Goal: Task Accomplishment & Management: Complete application form

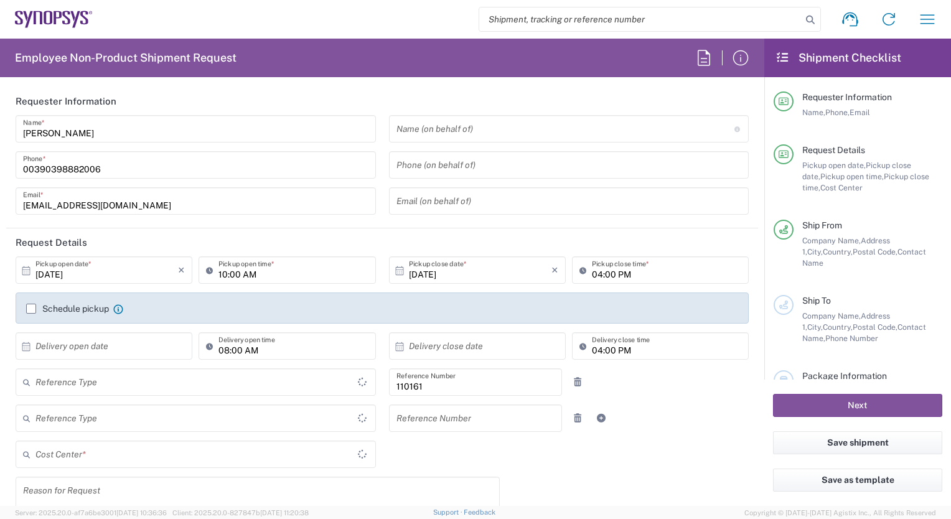
type input "Department"
type input "IT01, FAC, IT01, Agrate Brianza 110161"
type input "Delivered at Place"
type input "[GEOGRAPHIC_DATA]"
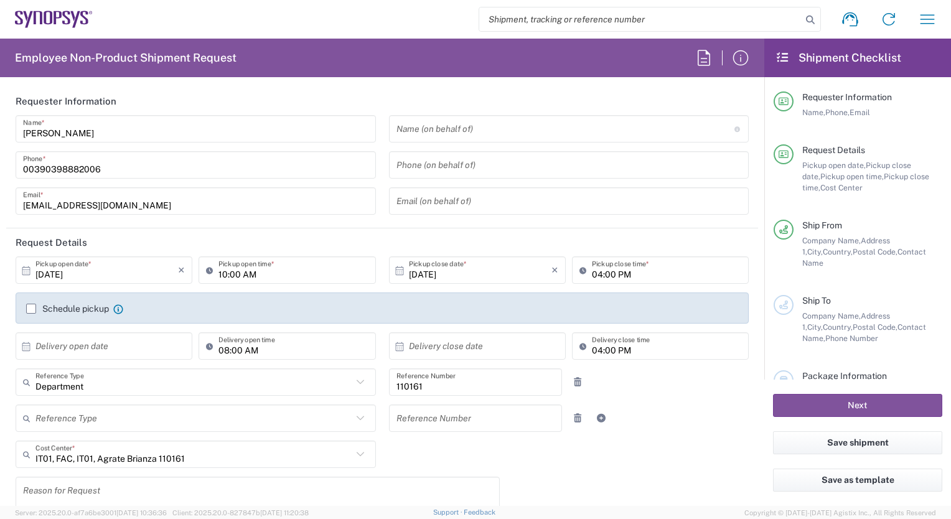
type input "Agrate Brianza IT01"
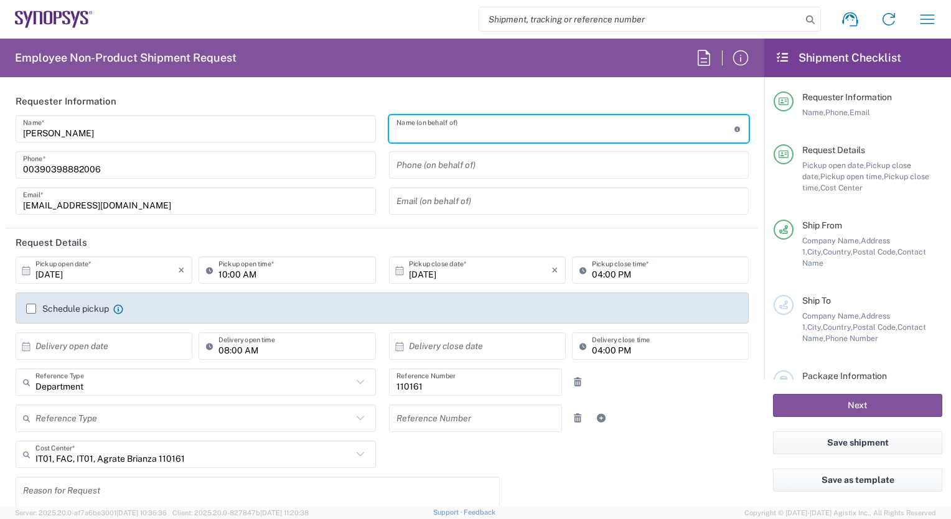
click at [400, 130] on input "text" at bounding box center [566, 129] width 338 height 22
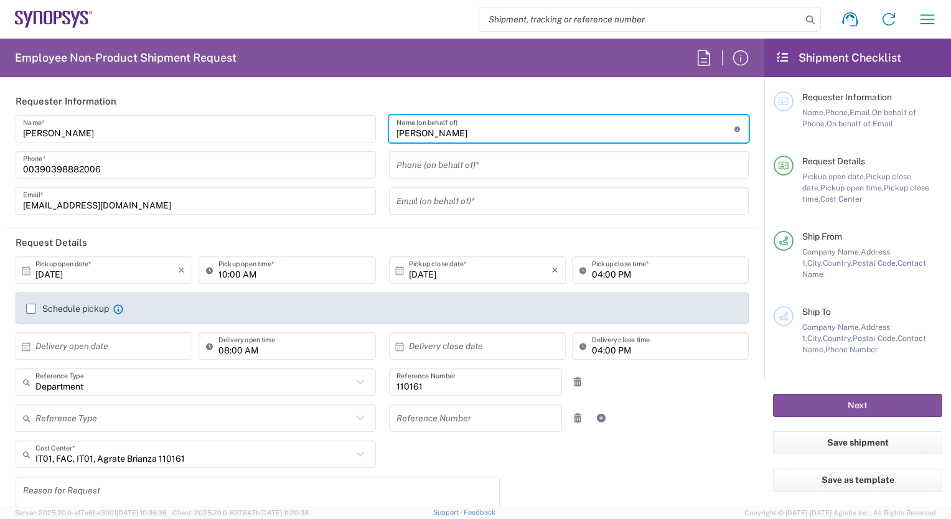
type input "[PERSON_NAME]"
click at [408, 163] on input "tel" at bounding box center [569, 165] width 345 height 22
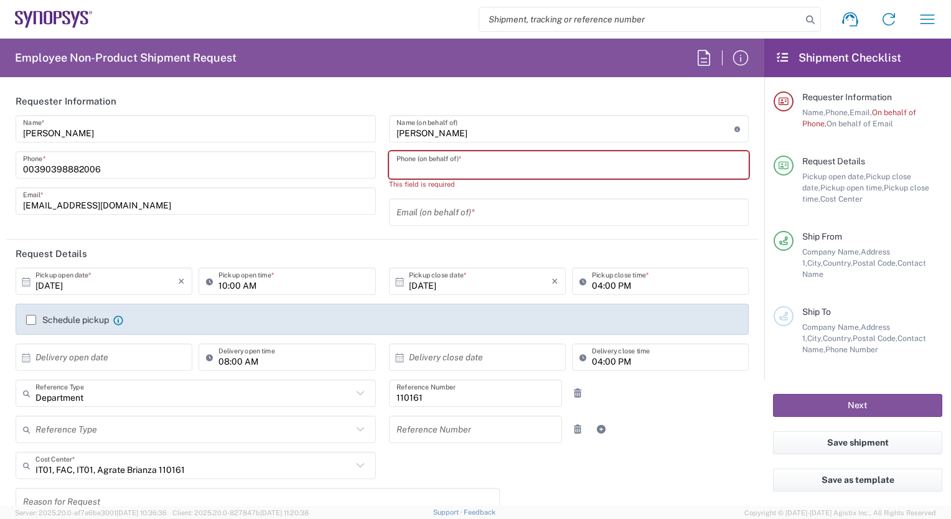
drag, startPoint x: 398, startPoint y: 166, endPoint x: 605, endPoint y: 161, distance: 207.3
click at [605, 161] on input "tel" at bounding box center [569, 165] width 345 height 22
type input "3897818660"
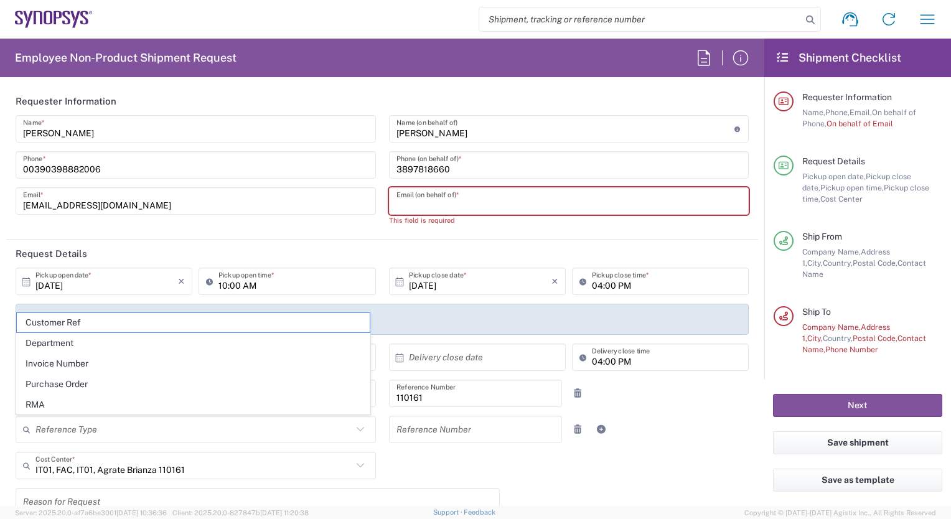
click at [401, 207] on input "text" at bounding box center [569, 201] width 345 height 22
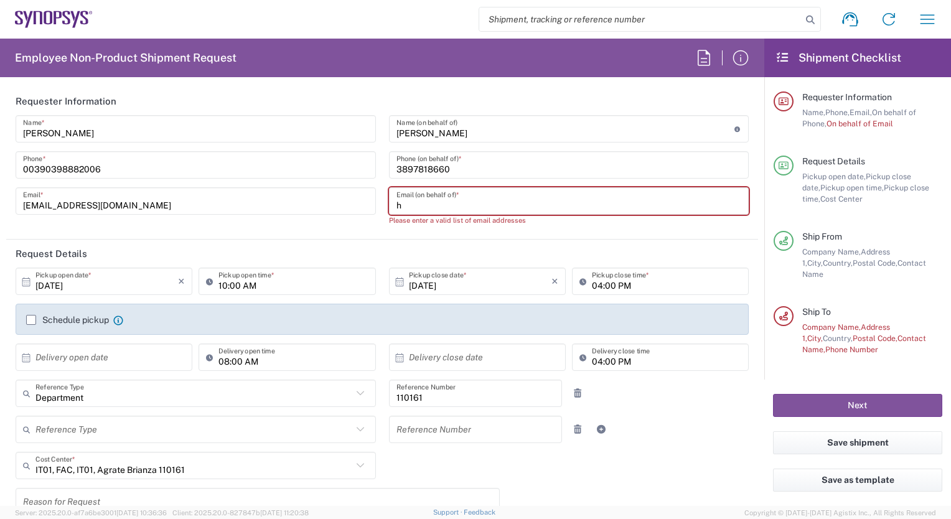
type input "hasnain@synopsys.com"
type input "Palazzo Sirio Ing 3"
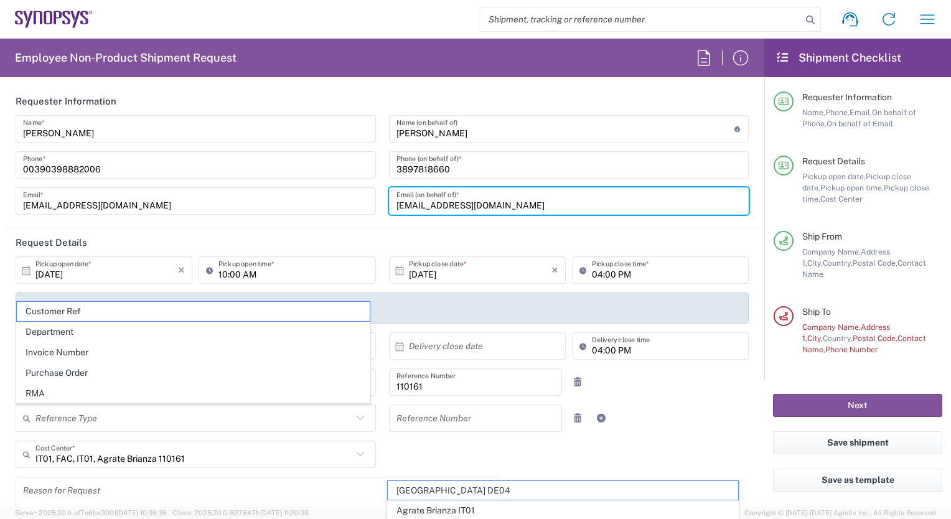
click at [220, 273] on input "10:00 AM" at bounding box center [292, 271] width 149 height 22
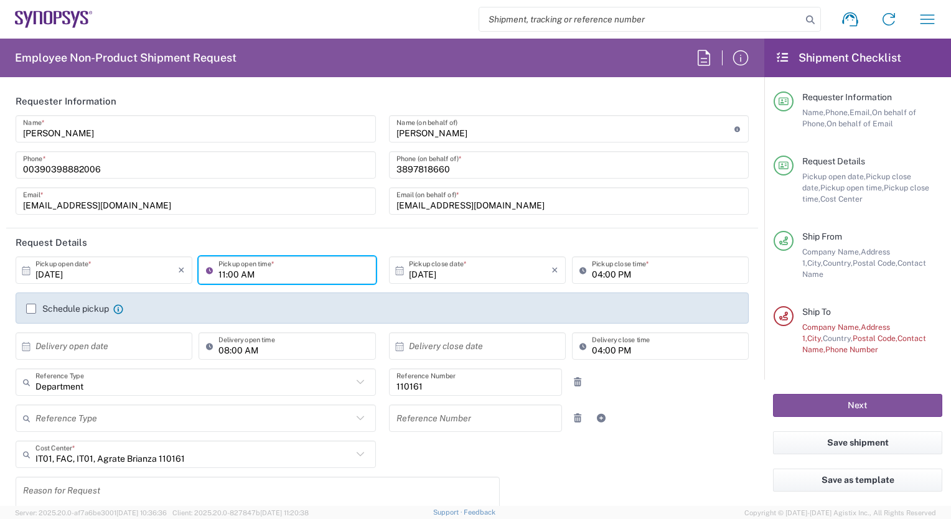
type input "11:00 AM"
click at [285, 233] on header "Request Details" at bounding box center [382, 242] width 752 height 28
click at [32, 310] on label "Schedule pickup" at bounding box center [67, 309] width 83 height 10
click at [31, 309] on input "Schedule pickup" at bounding box center [31, 309] width 0 height 0
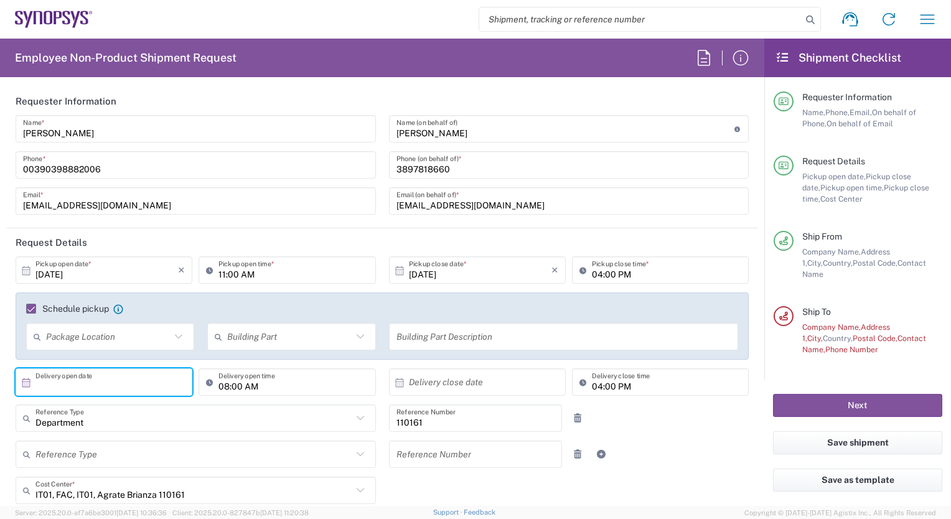
click at [176, 382] on input "text" at bounding box center [106, 383] width 143 height 22
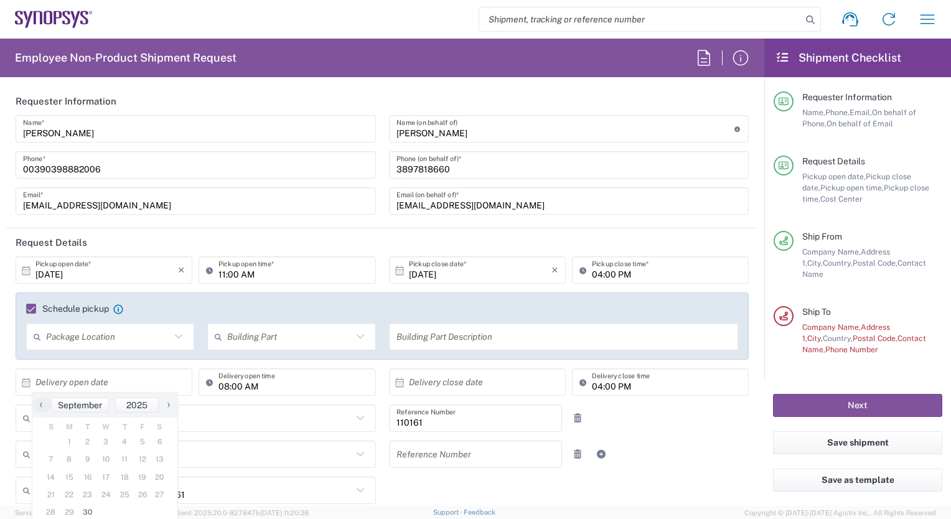
click at [170, 403] on span "›" at bounding box center [168, 404] width 19 height 15
click at [104, 444] on span "1" at bounding box center [105, 441] width 18 height 17
type input "10/01/2025"
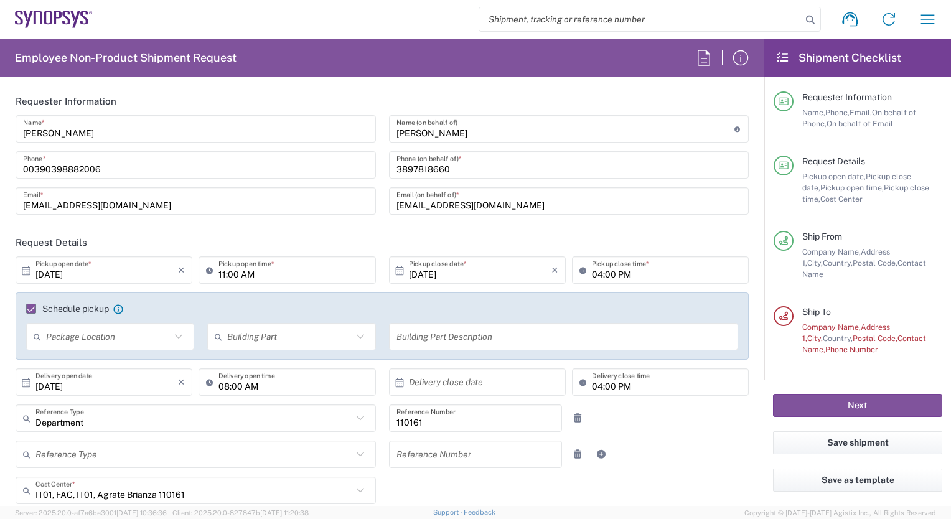
click at [225, 385] on input "08:00 AM" at bounding box center [292, 383] width 149 height 22
type input "10:00 AM"
click at [396, 382] on icon at bounding box center [399, 382] width 11 height 11
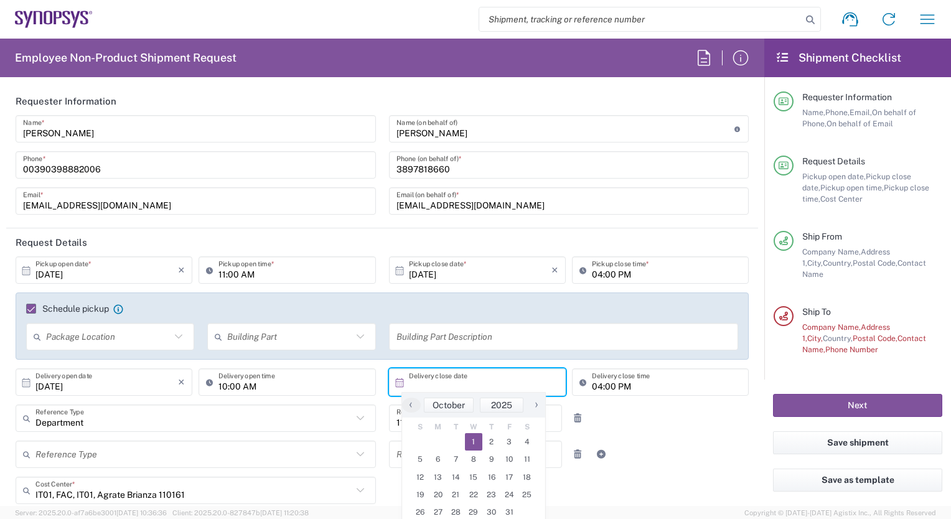
click at [473, 439] on span "1" at bounding box center [474, 441] width 18 height 17
type input "10/01/2025"
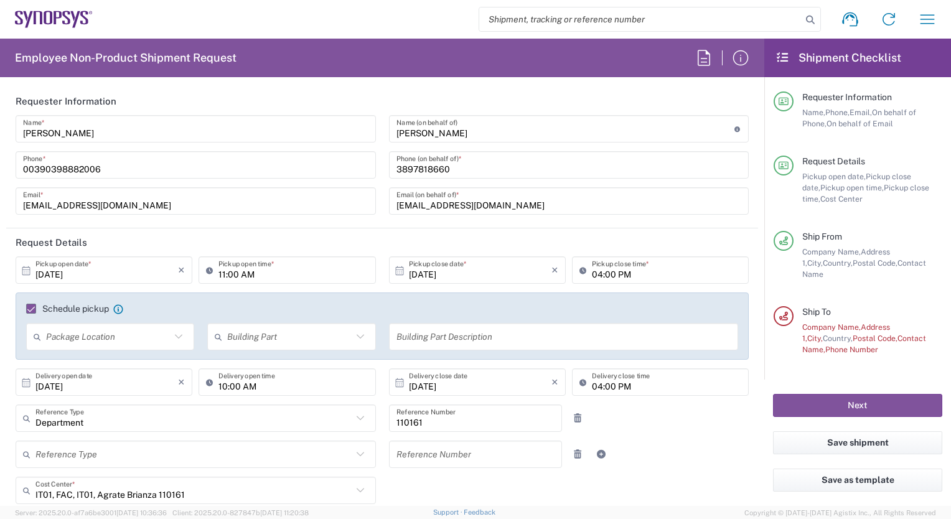
scroll to position [124, 0]
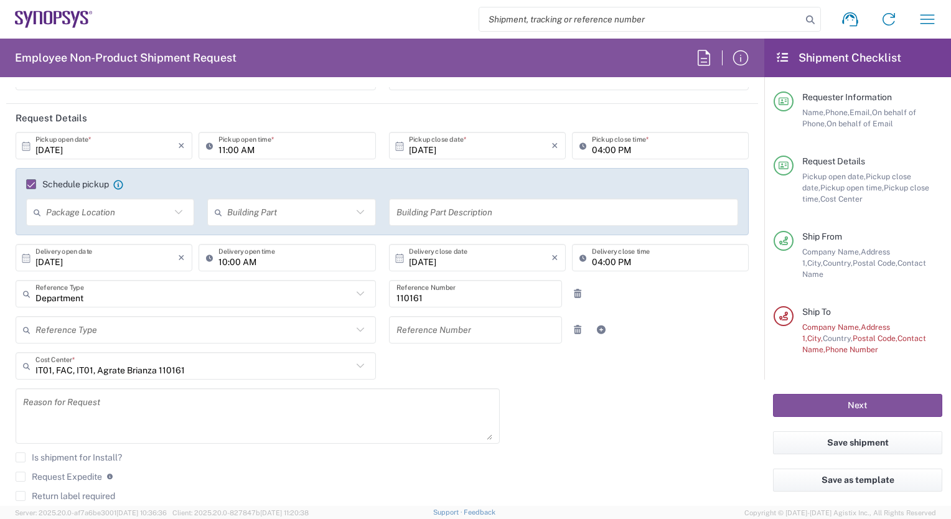
click at [357, 365] on icon at bounding box center [359, 366] width 7 height 4
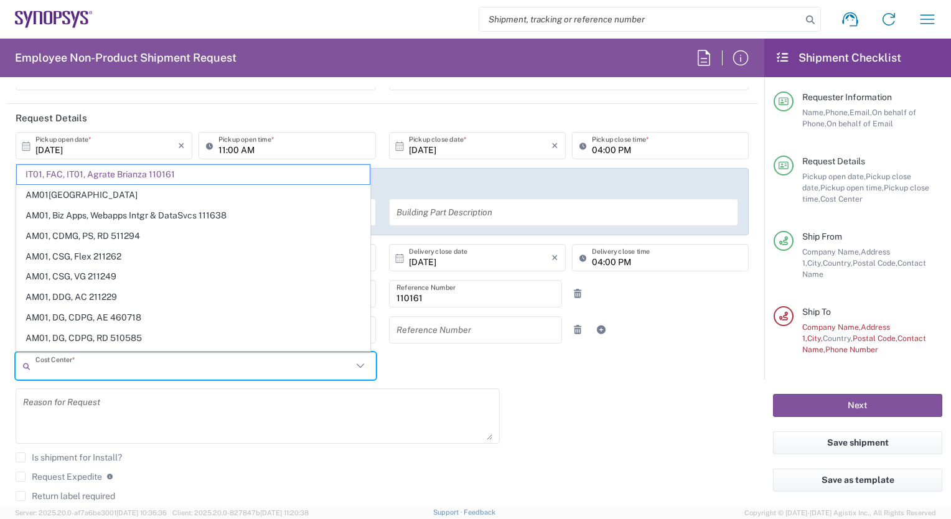
scroll to position [62, 0]
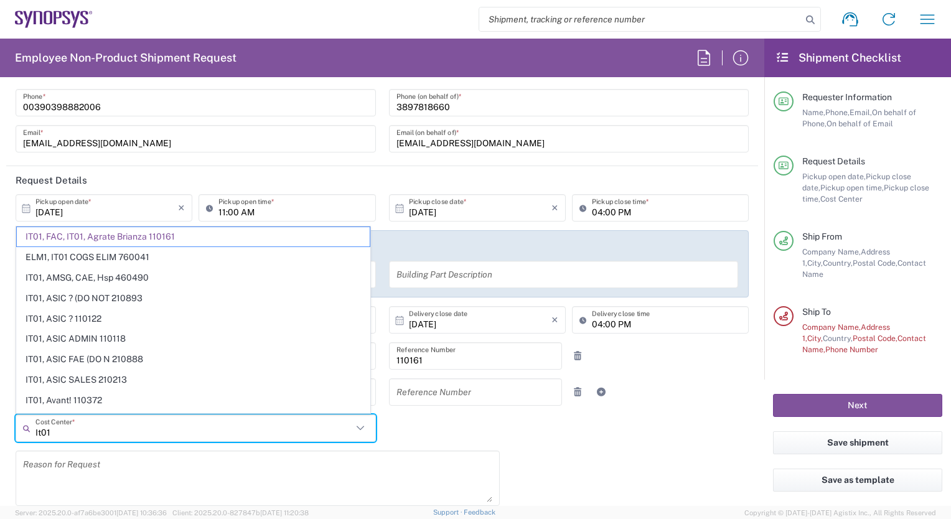
type input "It01"
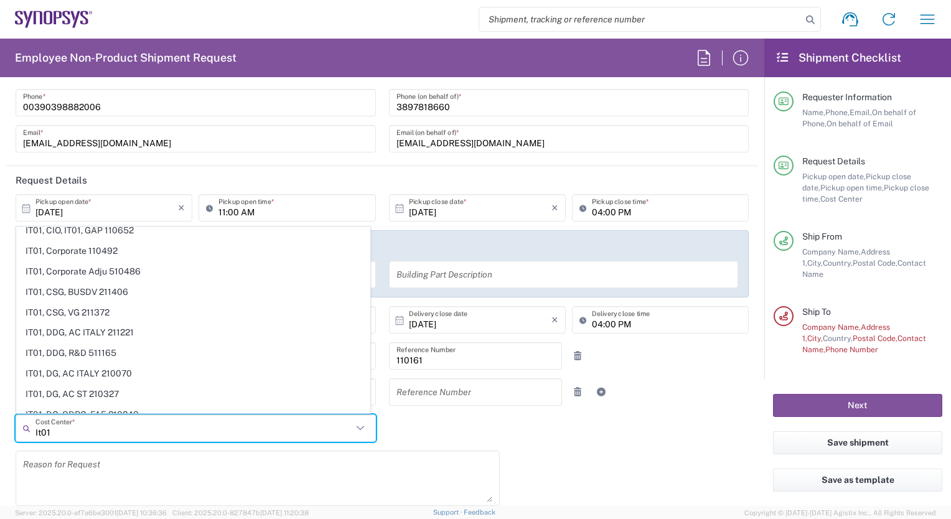
scroll to position [148, 0]
click at [72, 265] on span "IT01, CIO, IT, End U 110254" at bounding box center [193, 272] width 353 height 19
type input "110254"
type input "IT01, CIO, IT, End U 110254"
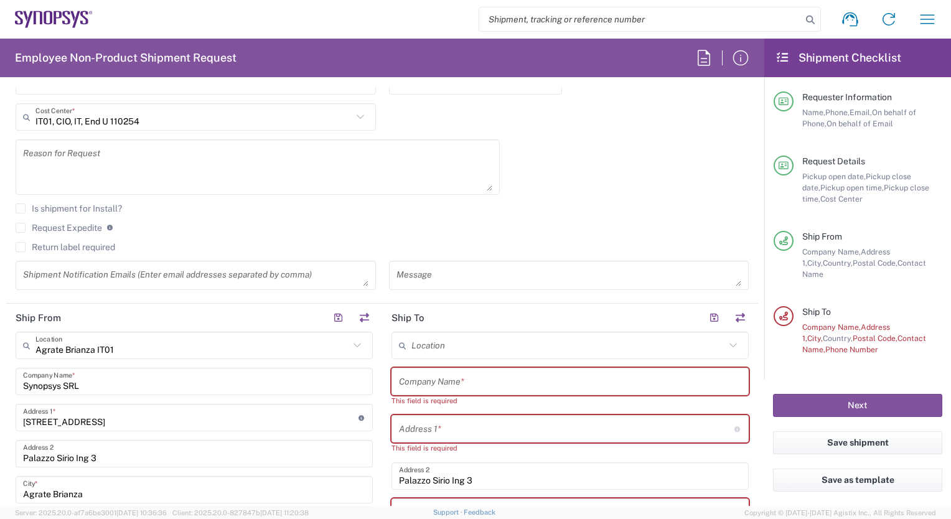
scroll to position [498, 0]
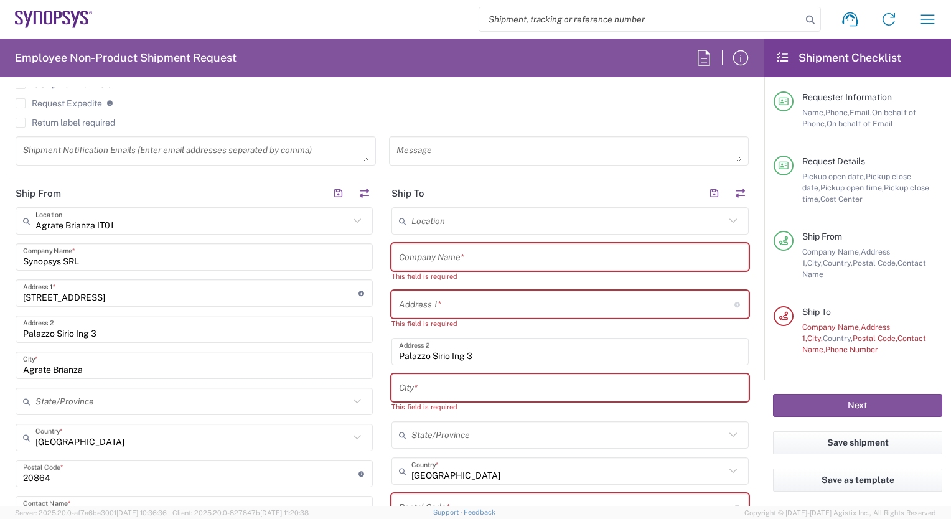
click at [354, 215] on icon at bounding box center [357, 221] width 16 height 16
click at [67, 246] on span "Pavia IT02" at bounding box center [192, 246] width 350 height 19
type input "Pavia IT02"
type input "Viale Indipendenza 11"
type input "Pavia"
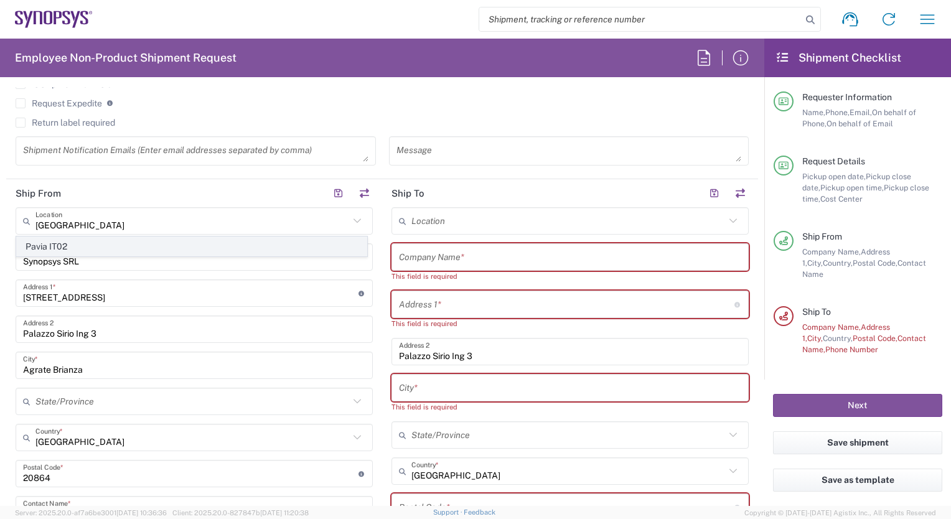
type input "27100"
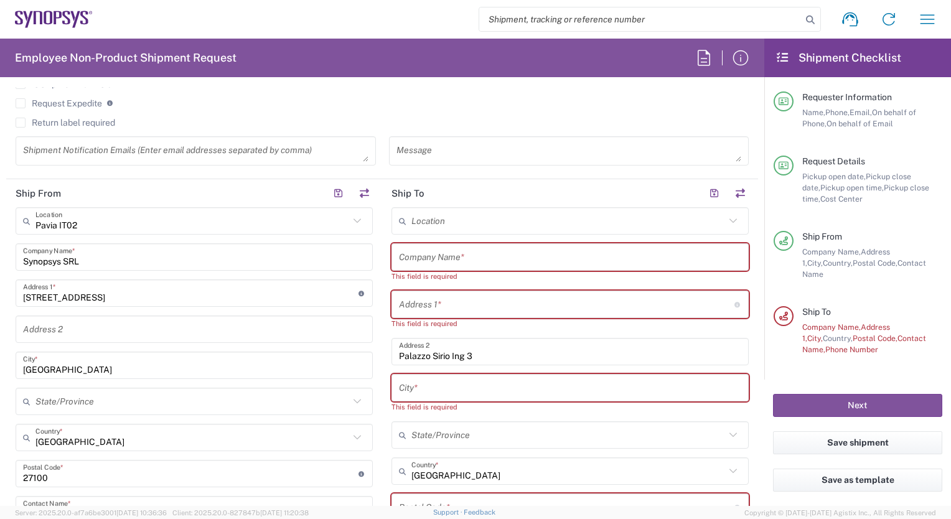
scroll to position [560, 0]
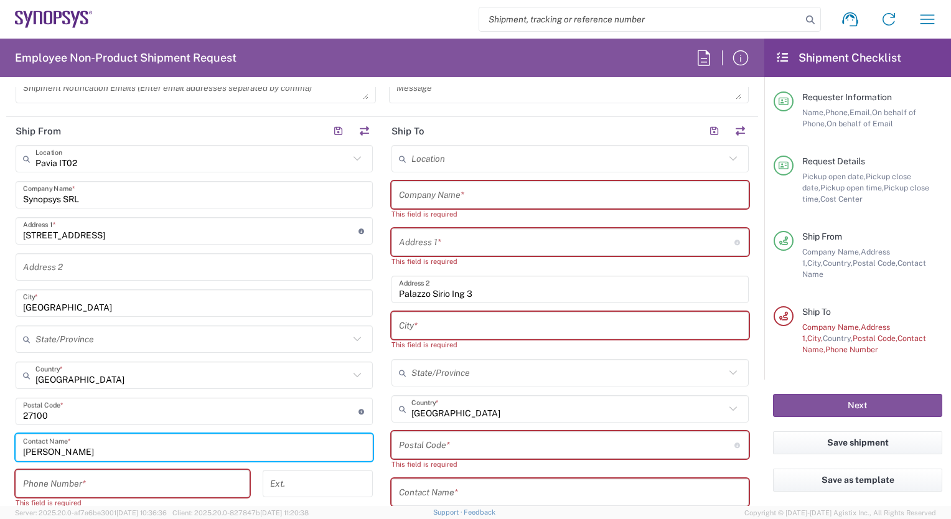
drag, startPoint x: 112, startPoint y: 443, endPoint x: 17, endPoint y: 439, distance: 95.3
click at [17, 439] on div "Marta Boletti Contact Name *" at bounding box center [194, 447] width 357 height 27
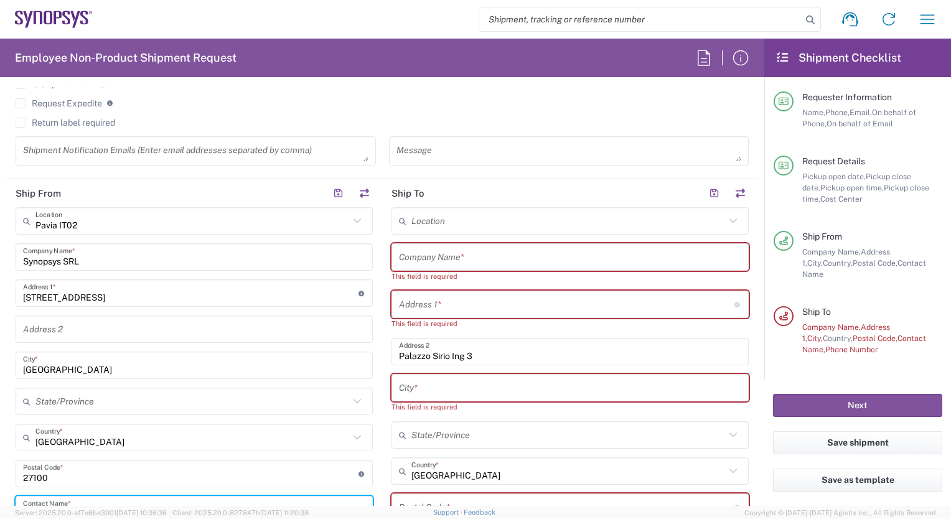
type input "Hasnain Tahir"
click at [133, 297] on input "Viale Indipendenza 11" at bounding box center [191, 294] width 336 height 22
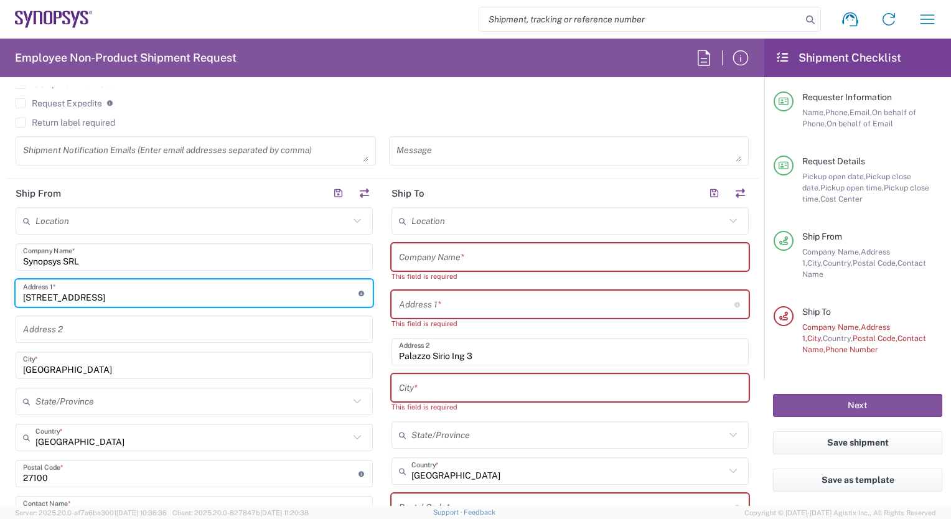
scroll to position [685, 0]
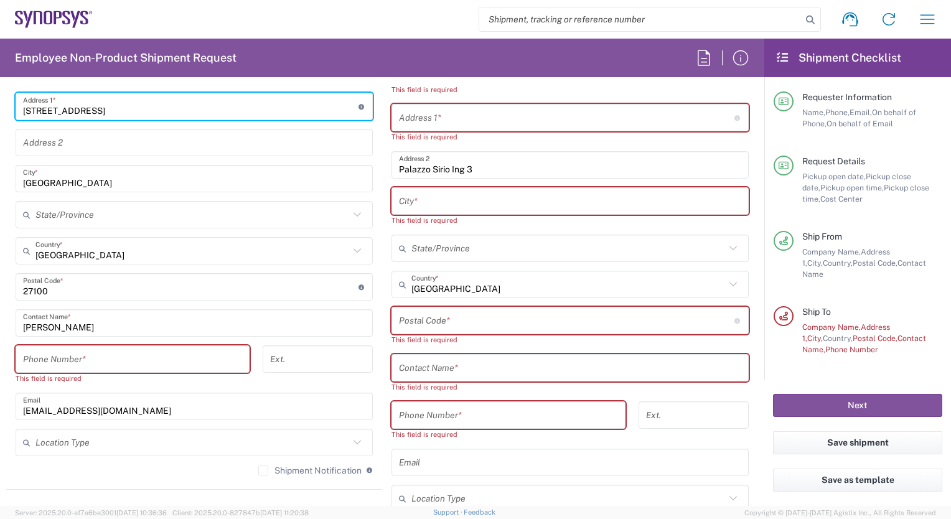
type input "Viale Indipendenza 11 - 1 floor"
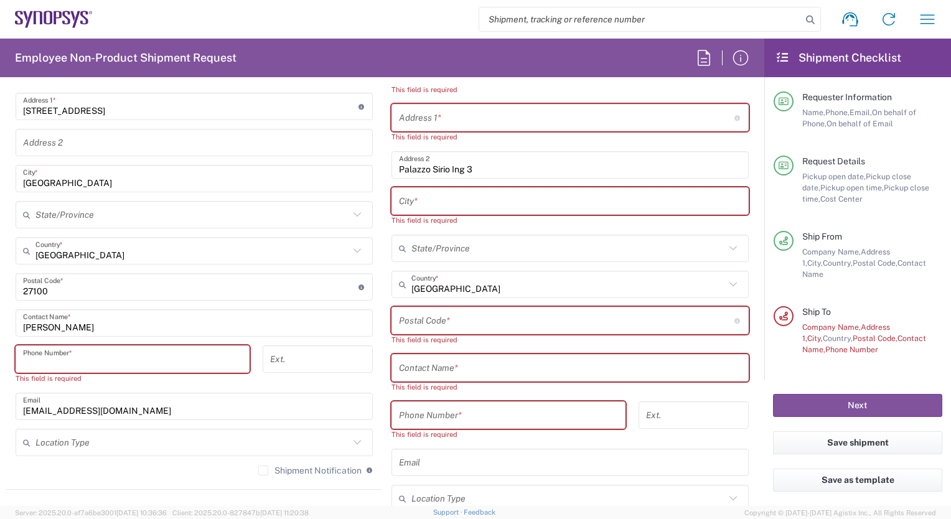
click at [106, 355] on input "tel" at bounding box center [132, 360] width 219 height 22
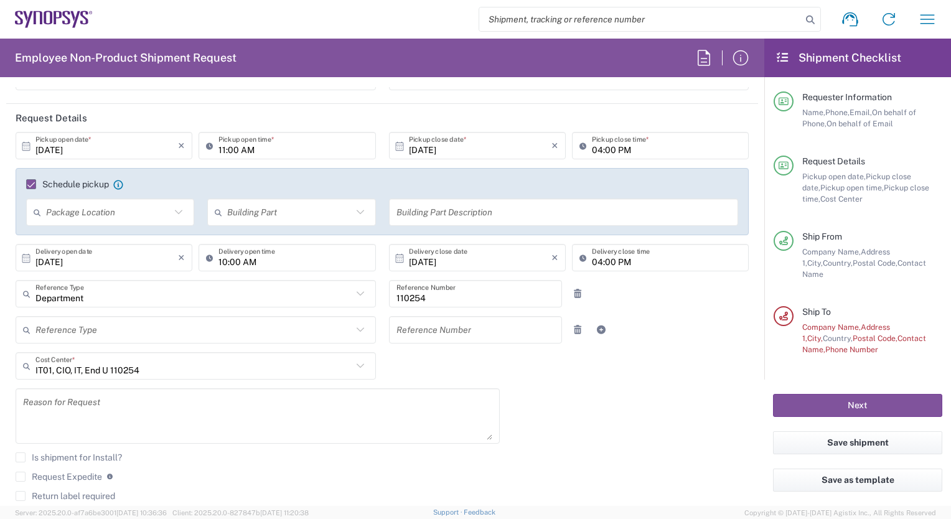
scroll to position [62, 0]
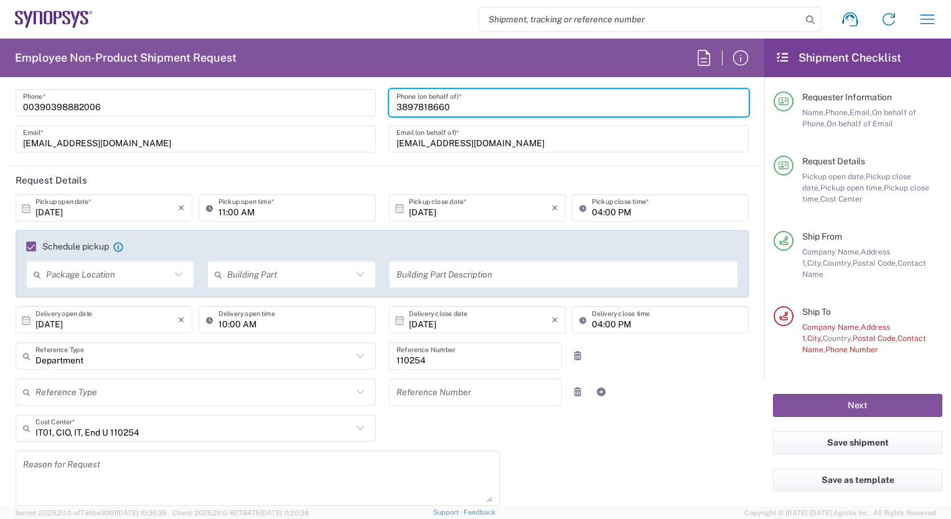
drag, startPoint x: 454, startPoint y: 105, endPoint x: 436, endPoint y: 105, distance: 18.7
click at [436, 105] on input "3897818660" at bounding box center [569, 103] width 345 height 22
click at [449, 101] on input "3897818660" at bounding box center [569, 103] width 345 height 22
drag, startPoint x: 459, startPoint y: 103, endPoint x: 390, endPoint y: 101, distance: 69.1
click at [390, 101] on div "3897818660 Phone (on behalf of) *" at bounding box center [569, 102] width 360 height 27
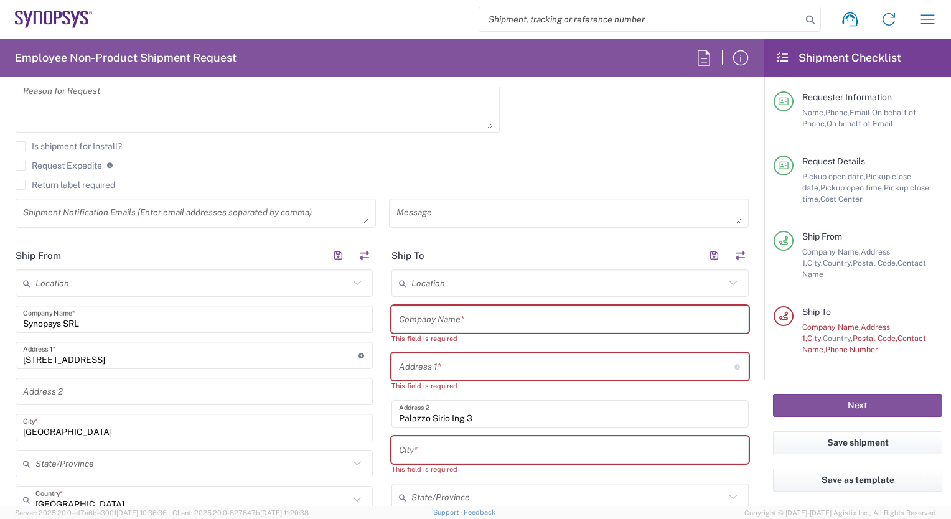
scroll to position [747, 0]
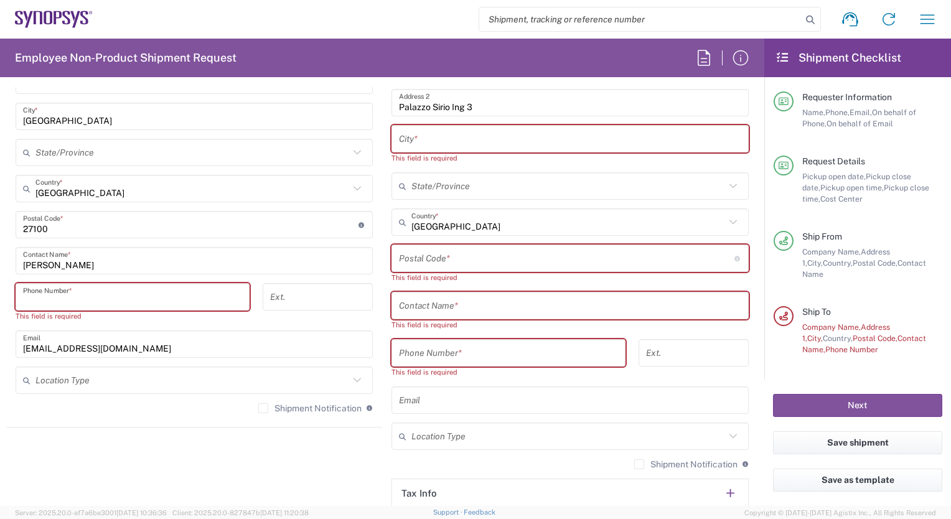
paste input "3897818660"
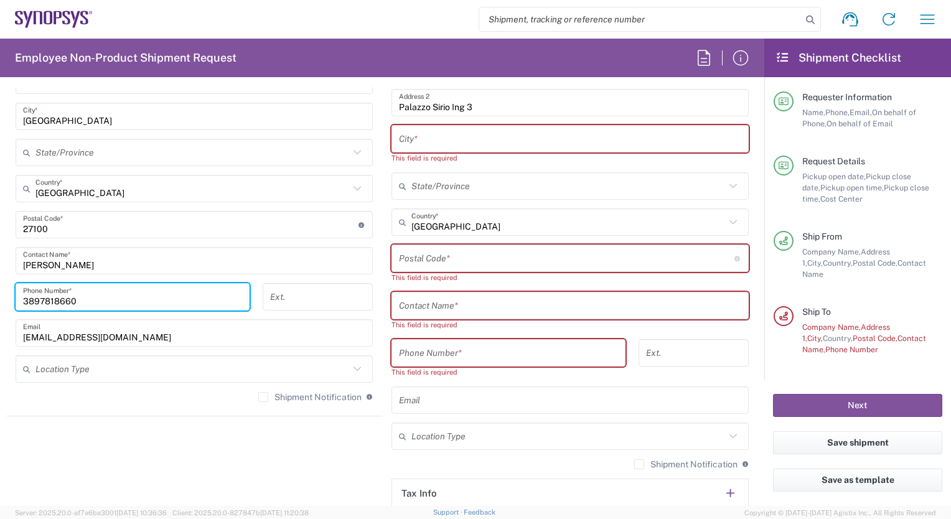
type input "3897818660"
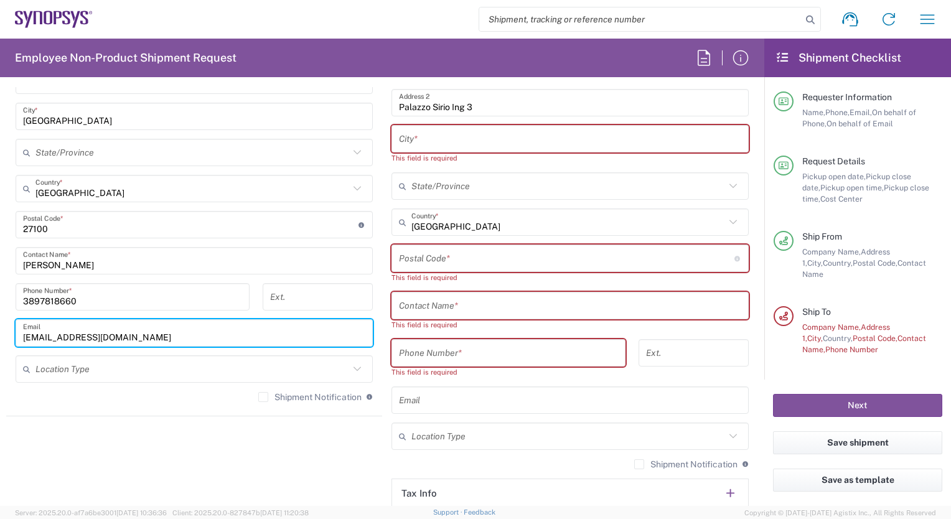
drag, startPoint x: 147, startPoint y: 337, endPoint x: -2, endPoint y: 324, distance: 149.9
click at [0, 324] on html "Shipment request Shipment tracking Employee non-product shipment request My shi…" at bounding box center [475, 259] width 951 height 519
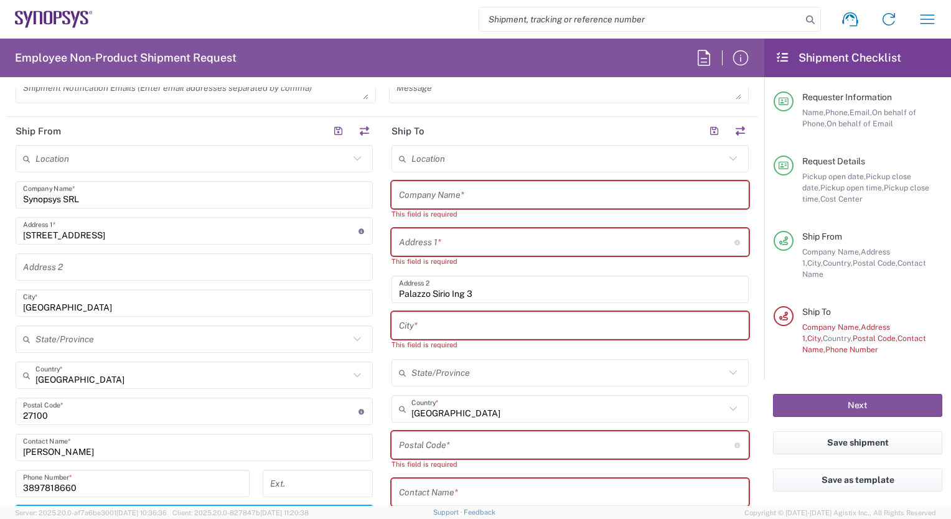
scroll to position [498, 0]
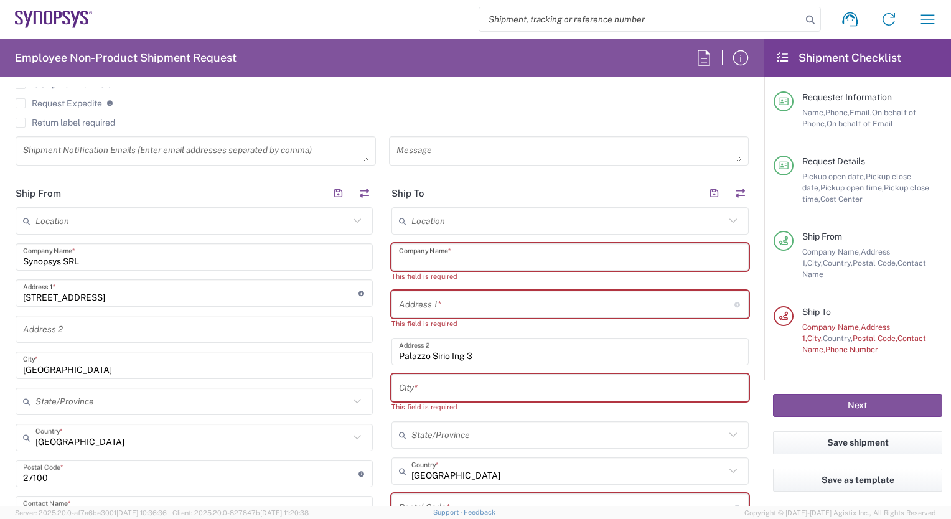
click at [428, 257] on input "text" at bounding box center [570, 258] width 342 height 22
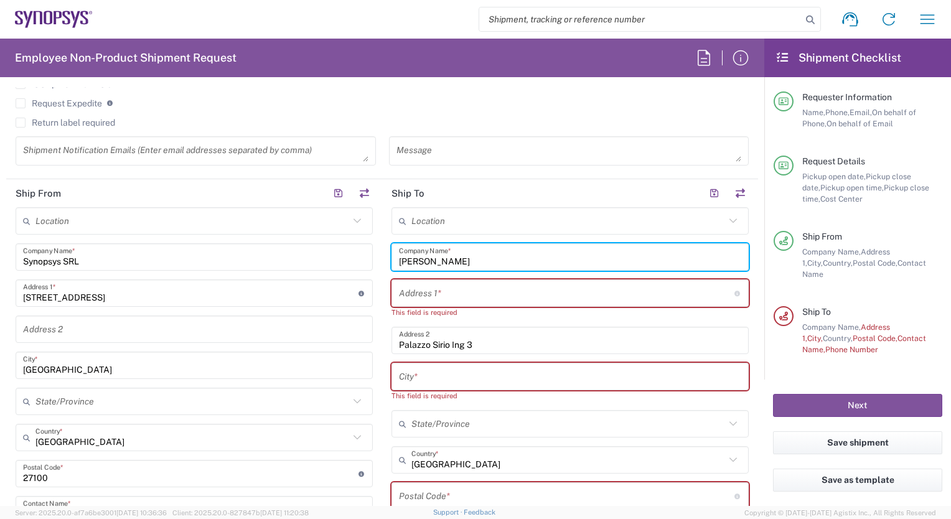
type input "Fabio Di gennaro"
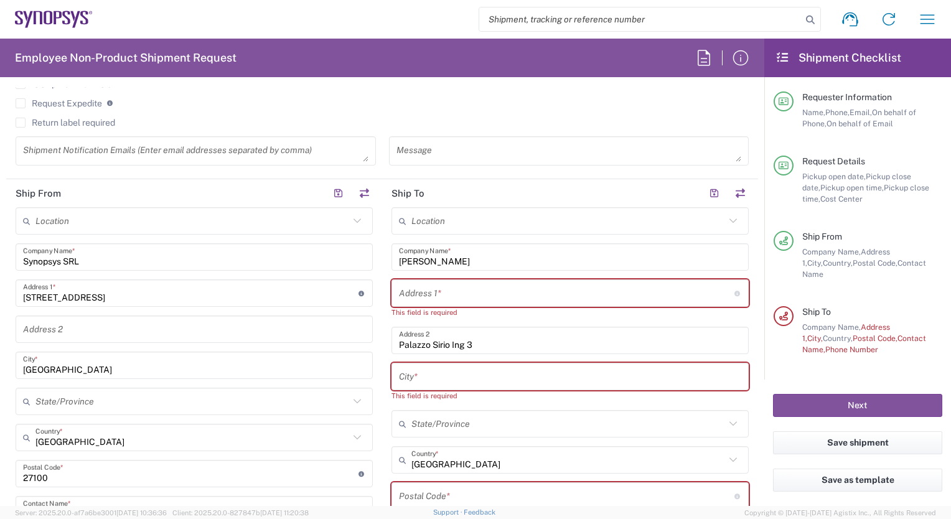
click at [399, 295] on input "text" at bounding box center [567, 294] width 336 height 22
paste input "Via Zeusi, 33"
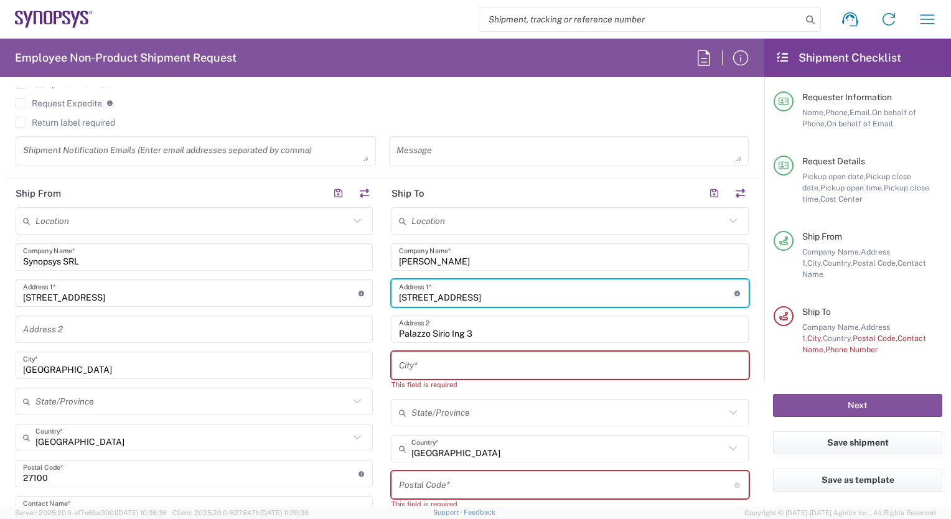
type input "Via Zeusi, 33"
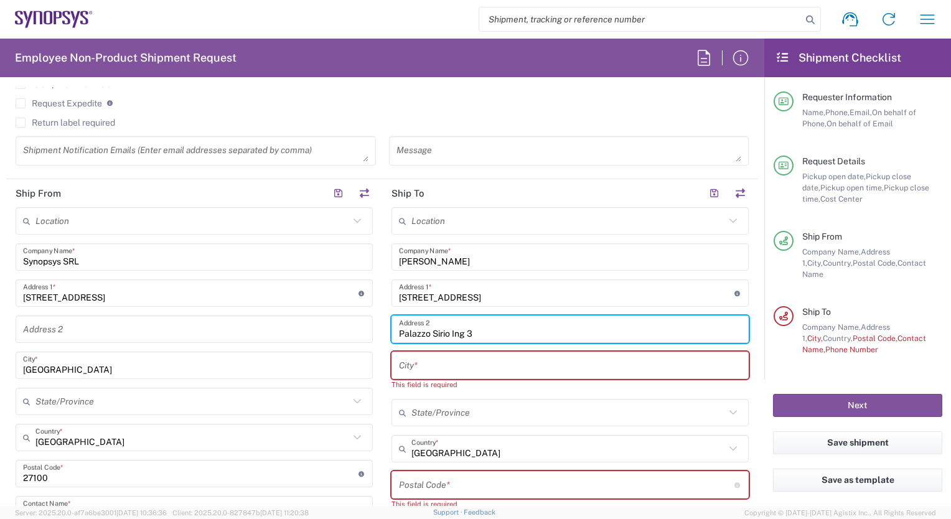
drag, startPoint x: 492, startPoint y: 329, endPoint x: 396, endPoint y: 326, distance: 95.9
click at [399, 326] on input "Palazzo Sirio Ing 3" at bounding box center [570, 330] width 342 height 22
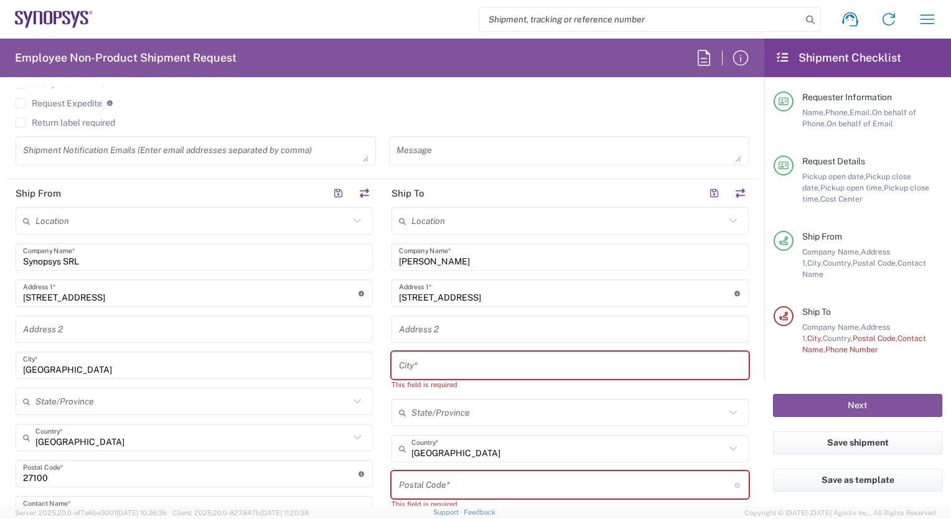
click at [406, 367] on input "text" at bounding box center [570, 366] width 342 height 22
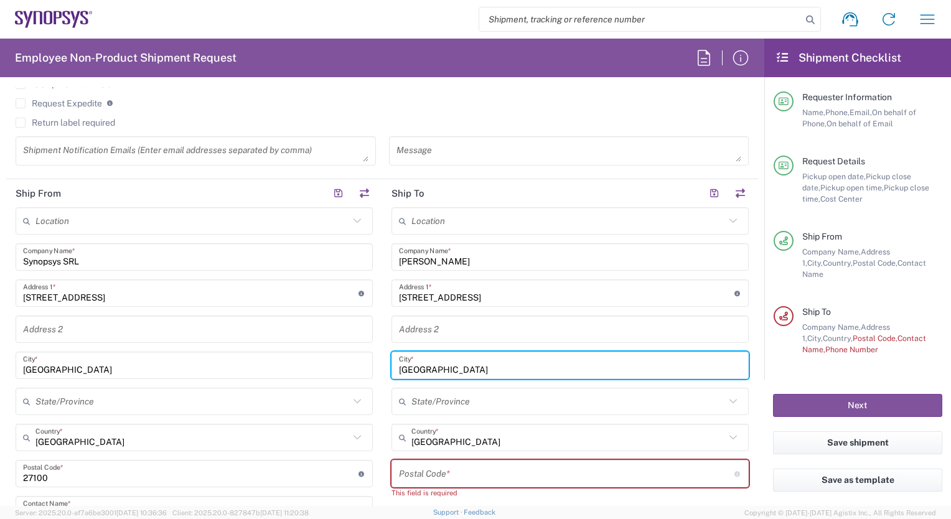
type input "Roma"
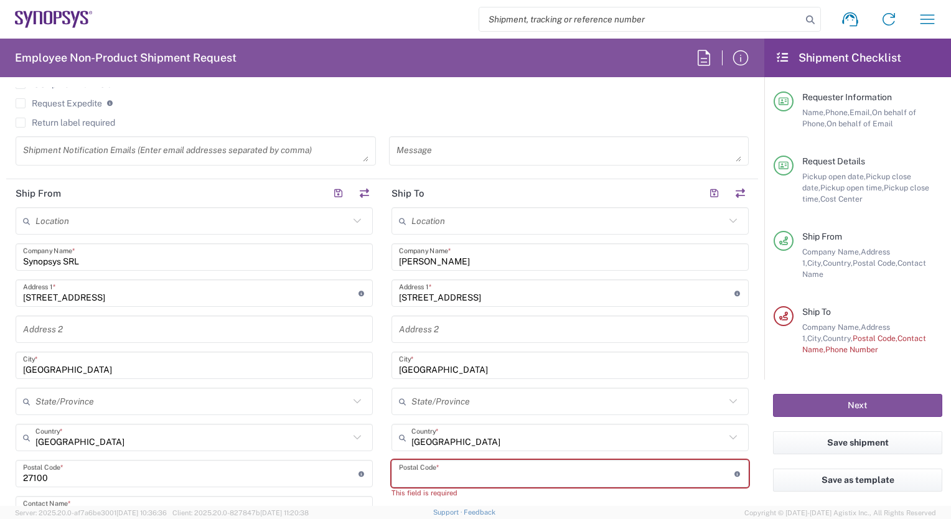
click at [419, 469] on input "undefined" at bounding box center [567, 474] width 336 height 22
click at [410, 476] on input "undefined" at bounding box center [567, 474] width 336 height 22
type input "o"
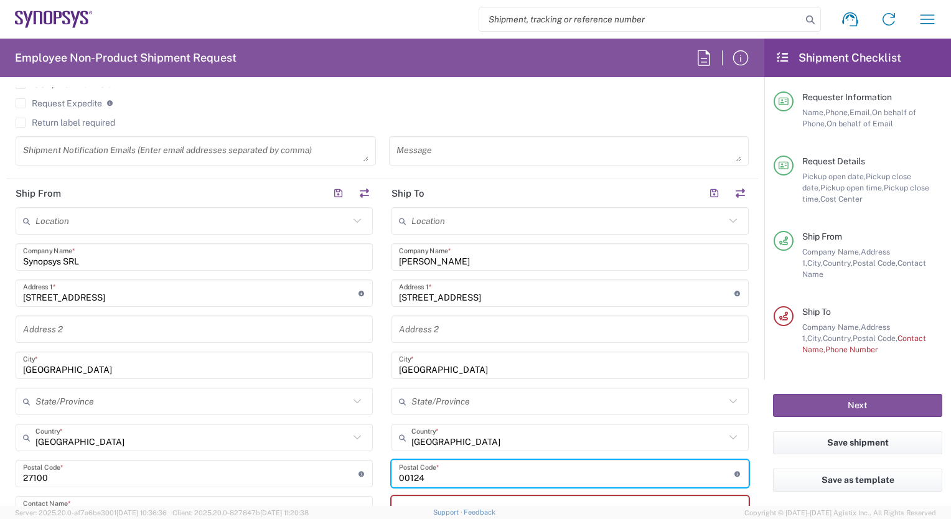
scroll to position [622, 0]
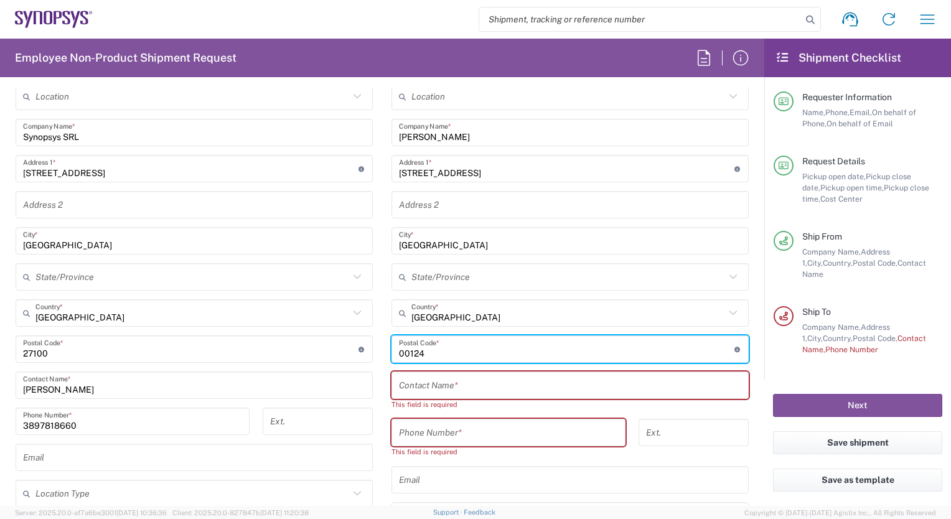
type input "00124"
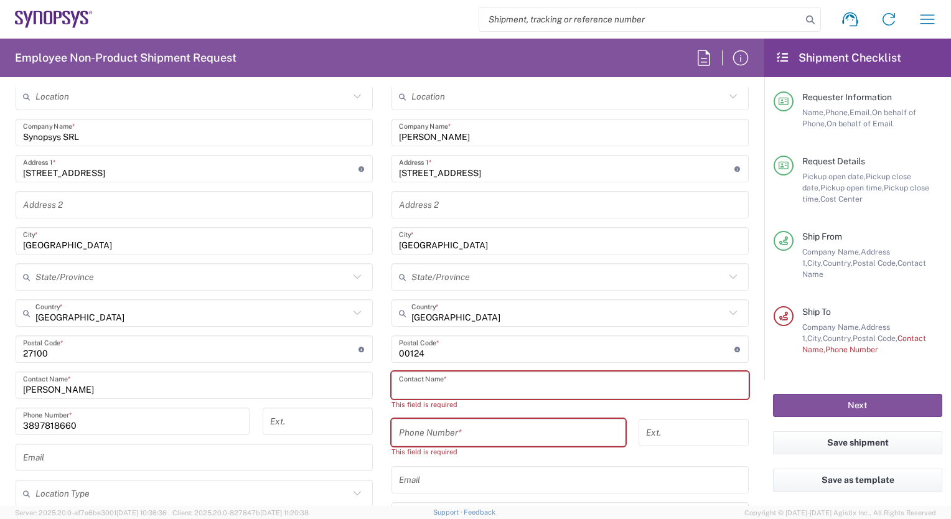
click at [438, 385] on input "text" at bounding box center [570, 386] width 342 height 22
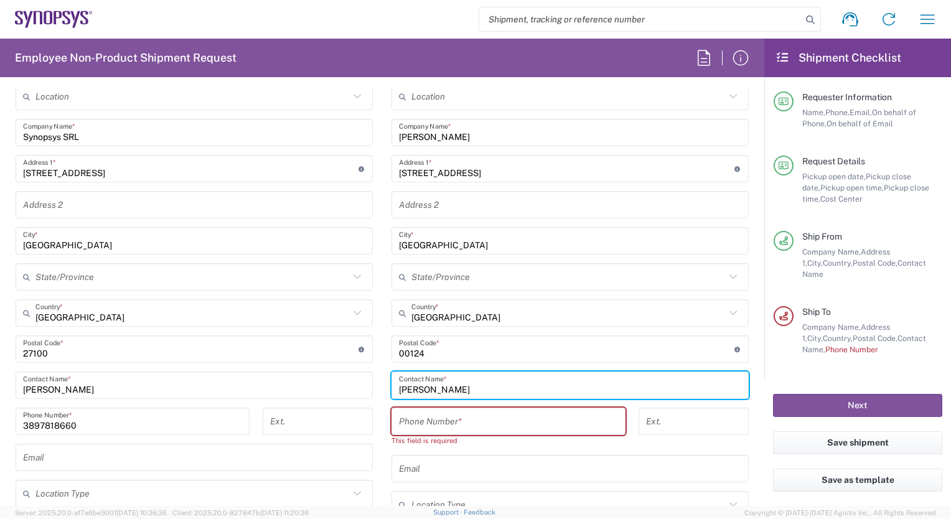
type input "Fabio Di gennaro"
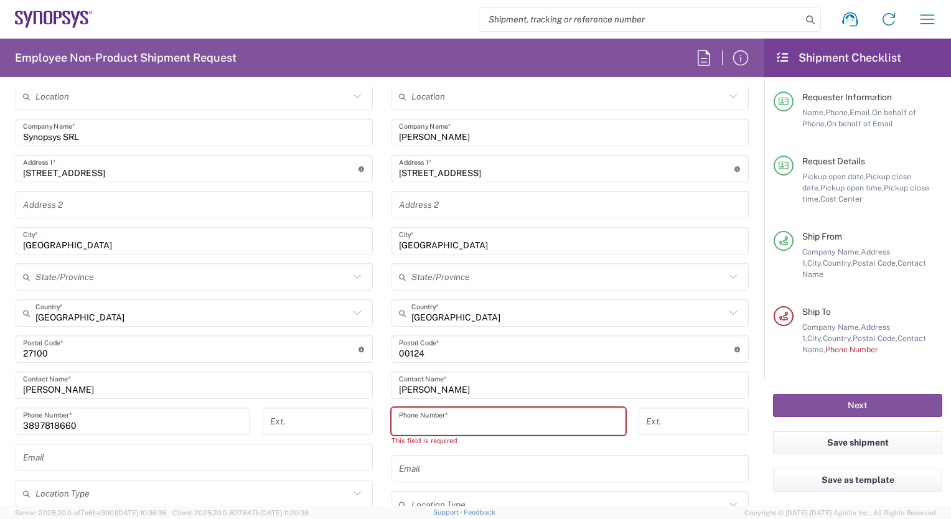
click at [433, 418] on input "tel" at bounding box center [508, 422] width 219 height 22
click at [399, 419] on input "tel" at bounding box center [508, 422] width 219 height 22
paste input "39.340.6834527"
click at [406, 427] on input "39.340.6834527" at bounding box center [508, 422] width 219 height 22
click at [424, 423] on input "39340.6834527" at bounding box center [508, 422] width 219 height 22
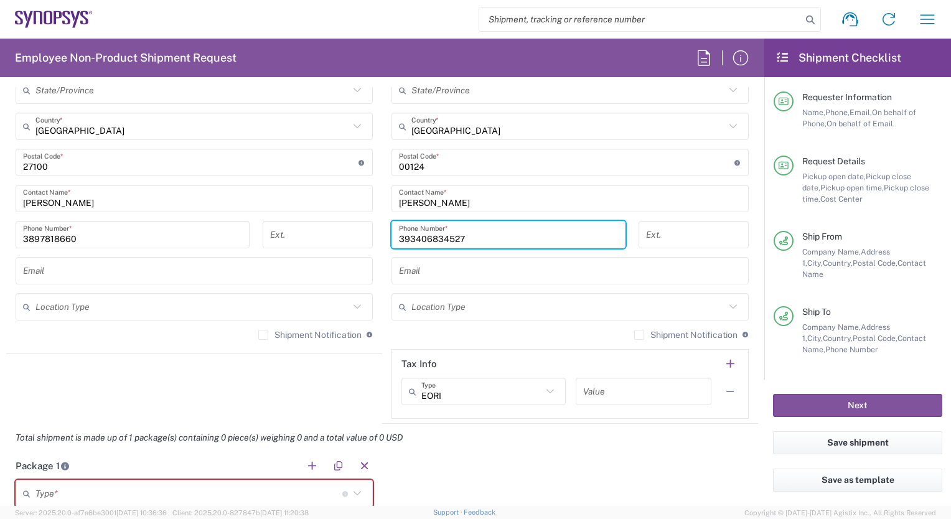
scroll to position [996, 0]
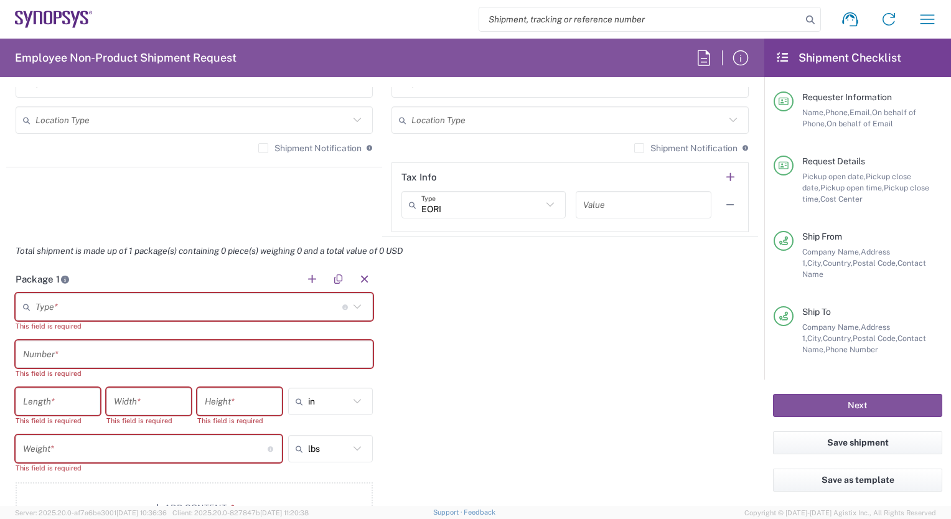
type input "393406834527"
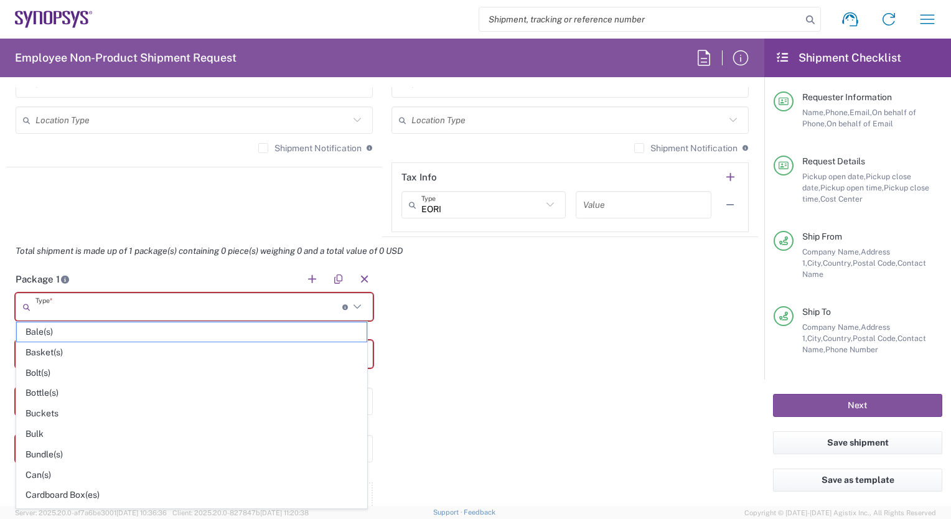
click at [42, 304] on input "text" at bounding box center [188, 307] width 307 height 22
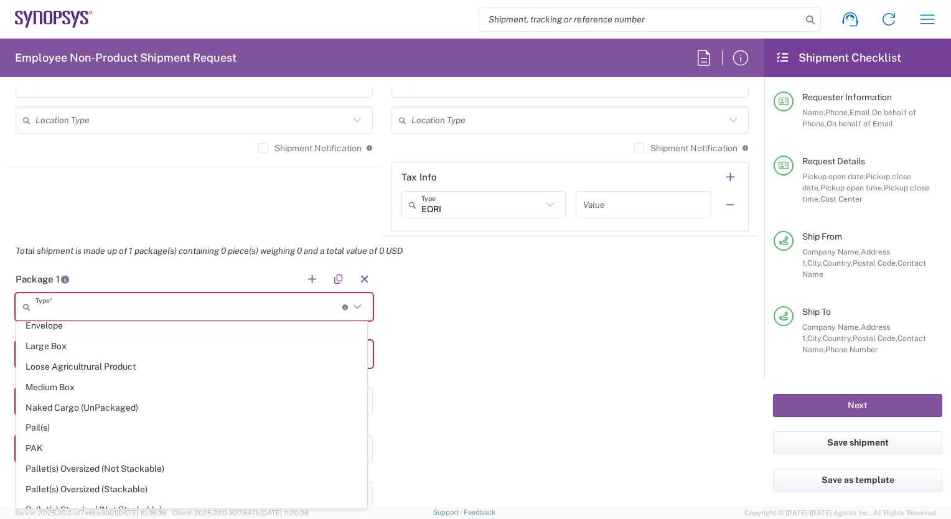
scroll to position [580, 0]
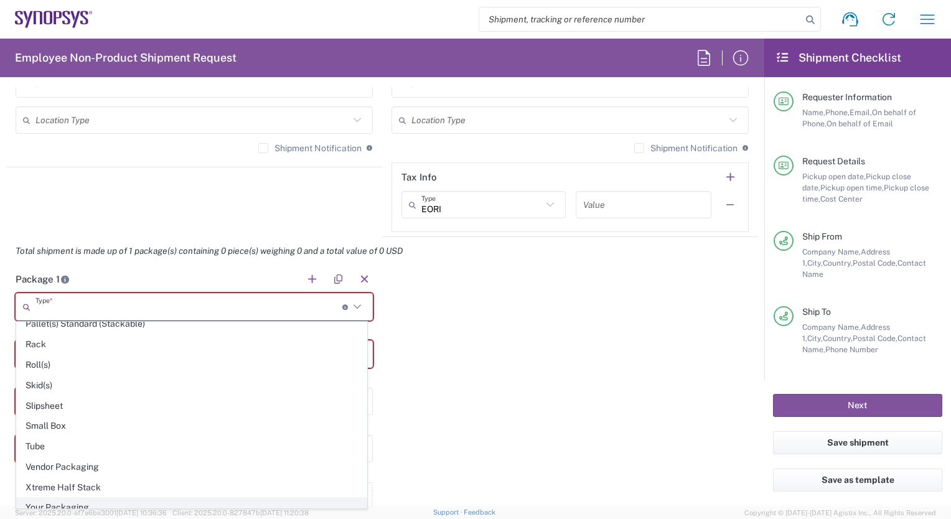
click at [66, 498] on span "Your Packaging" at bounding box center [192, 507] width 350 height 19
type input "Your Packaging"
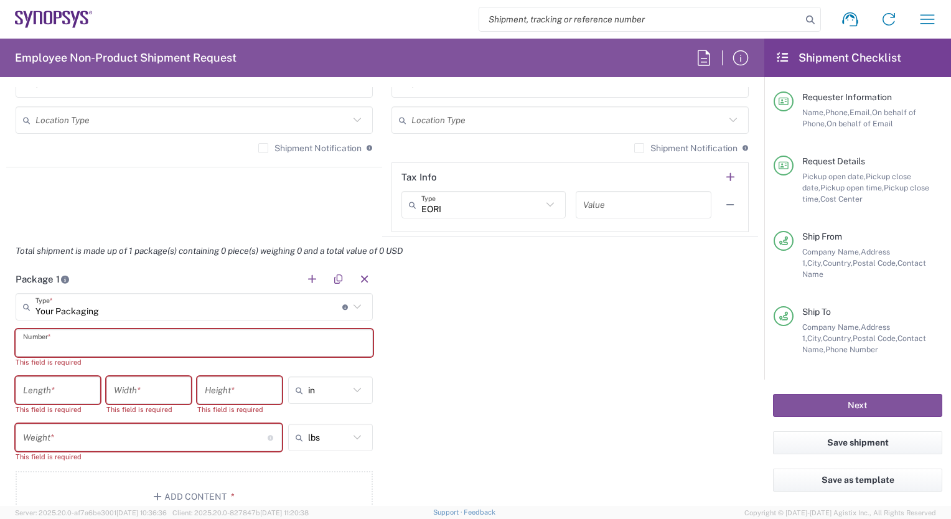
click at [49, 342] on input "text" at bounding box center [194, 343] width 342 height 22
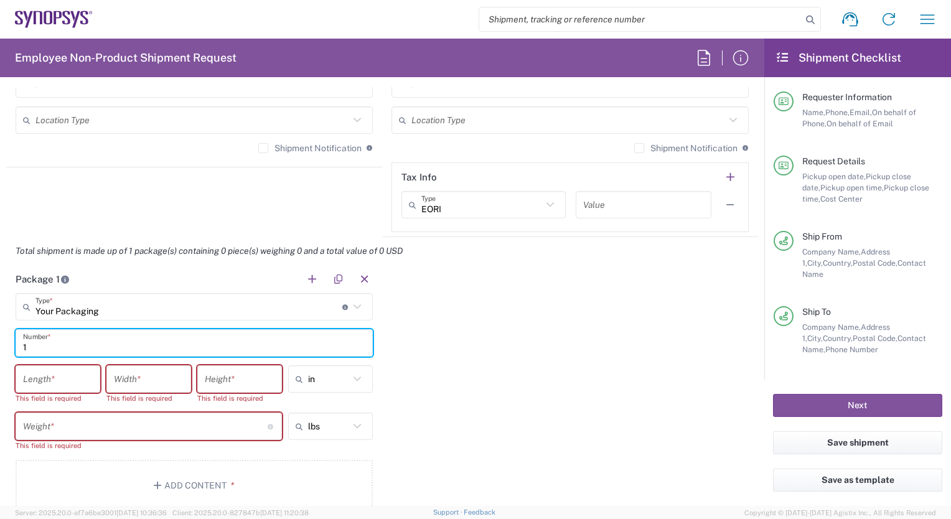
type input "1"
click at [353, 377] on icon at bounding box center [357, 379] width 16 height 16
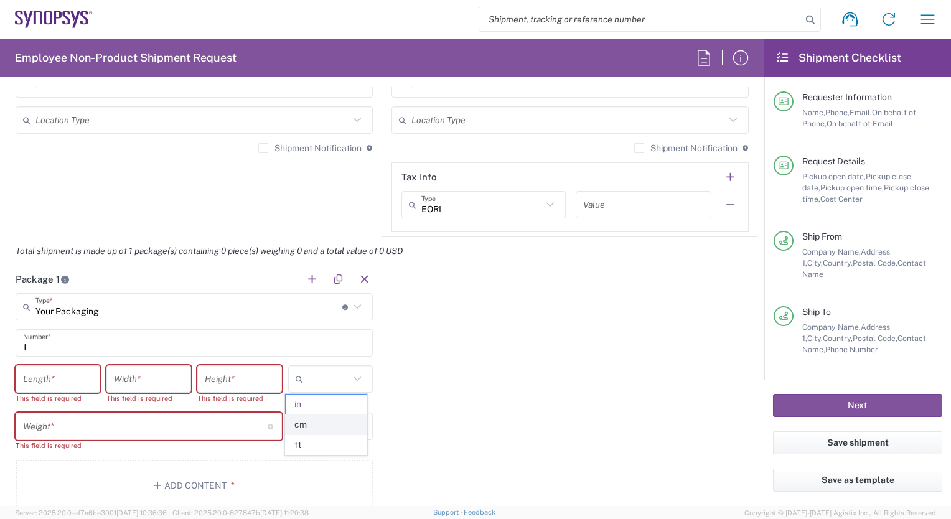
click at [344, 420] on span "cm" at bounding box center [326, 424] width 81 height 19
type input "cm"
click at [30, 377] on input "number" at bounding box center [58, 380] width 70 height 22
type input "30"
click at [124, 382] on input "number" at bounding box center [149, 380] width 70 height 22
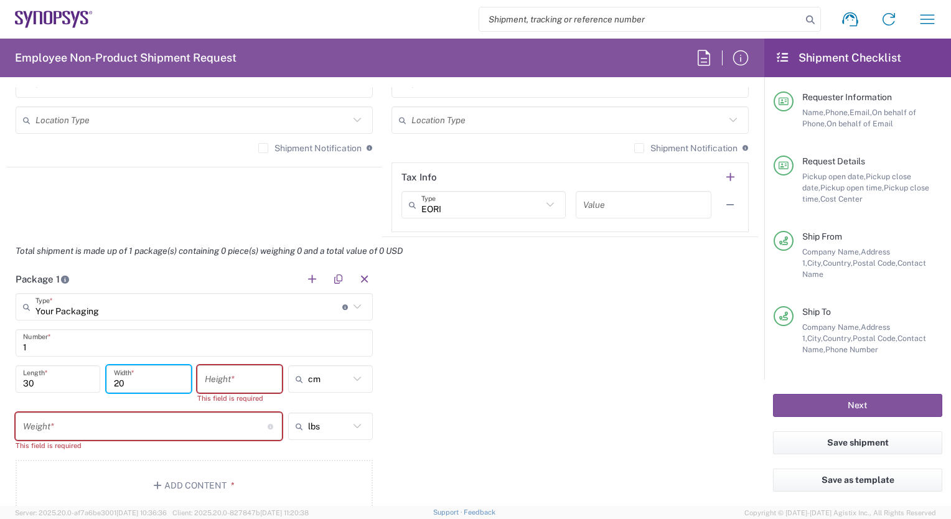
type input "20"
click at [233, 375] on input "number" at bounding box center [240, 380] width 70 height 22
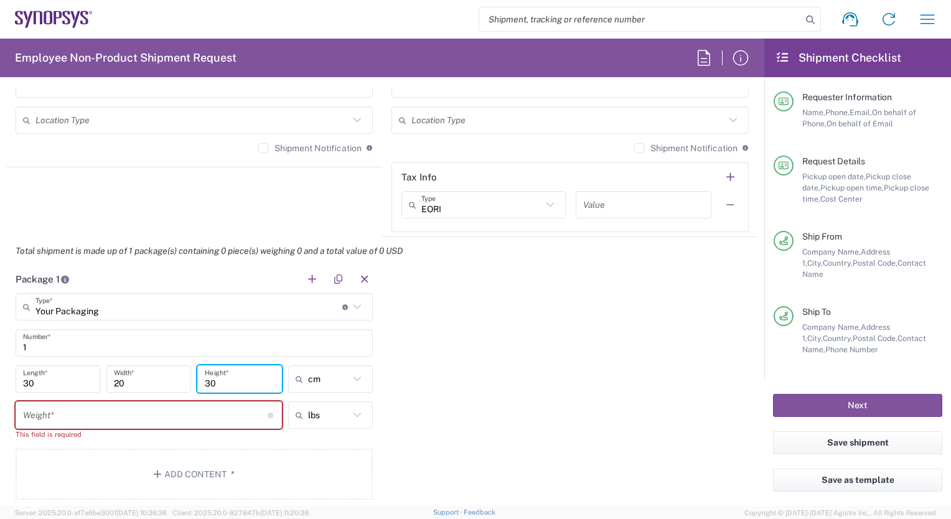
type input "30"
click at [352, 412] on icon at bounding box center [357, 415] width 16 height 16
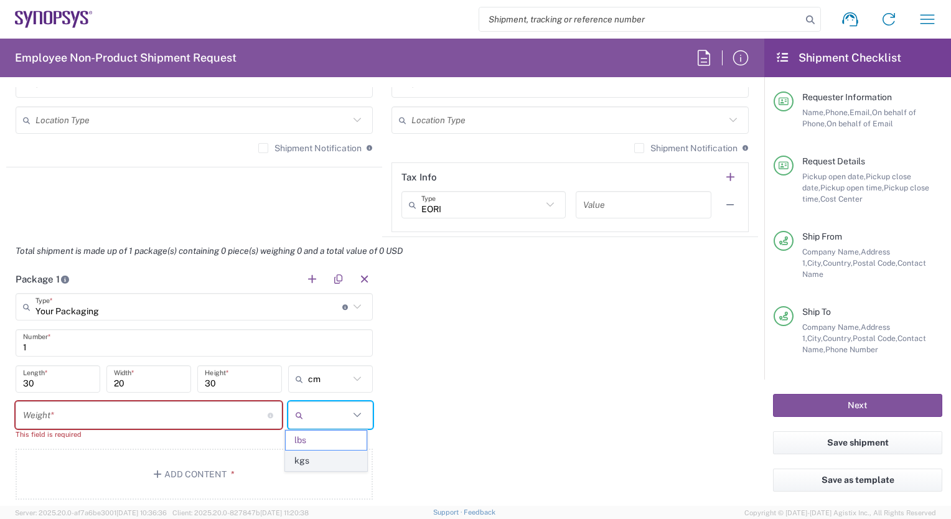
click at [337, 454] on span "kgs" at bounding box center [326, 460] width 81 height 19
type input "kgs"
click at [66, 411] on input "number" at bounding box center [145, 416] width 245 height 22
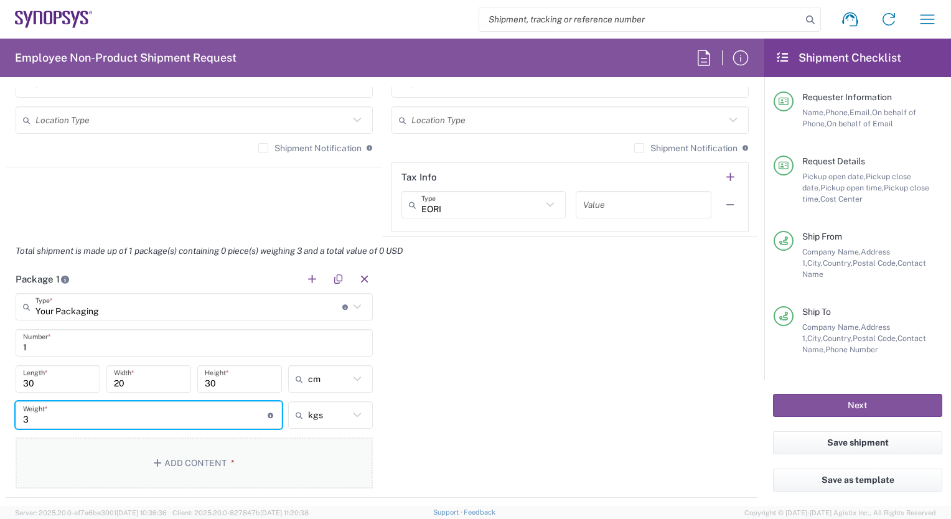
type input "3"
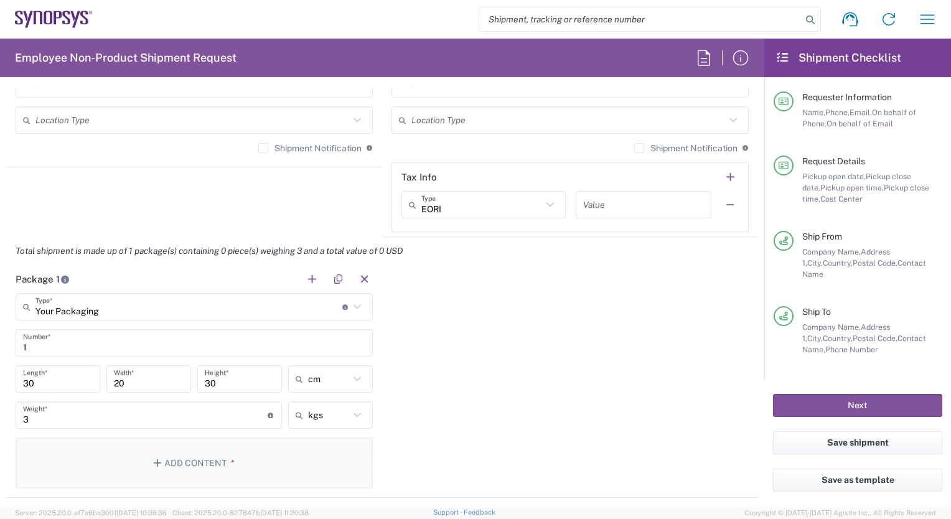
click at [186, 459] on button "Add Content *" at bounding box center [194, 463] width 357 height 51
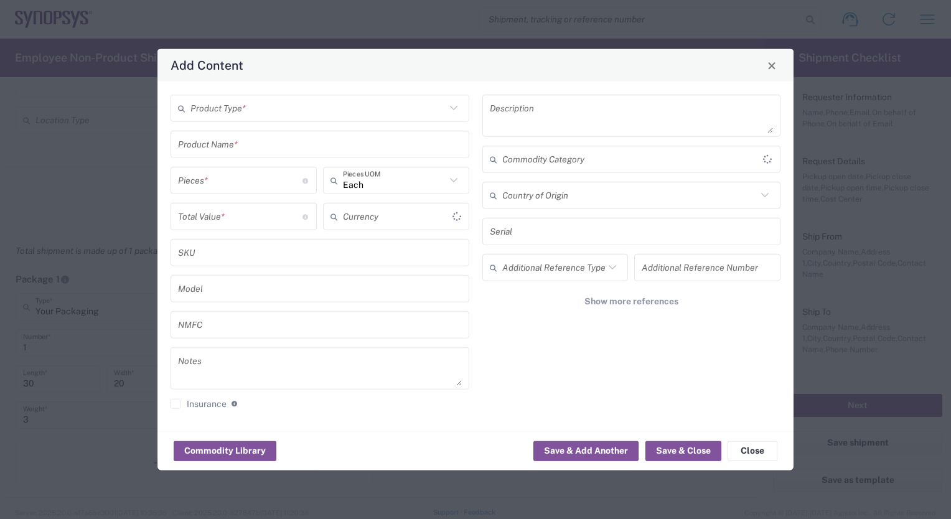
type input "US Dollar"
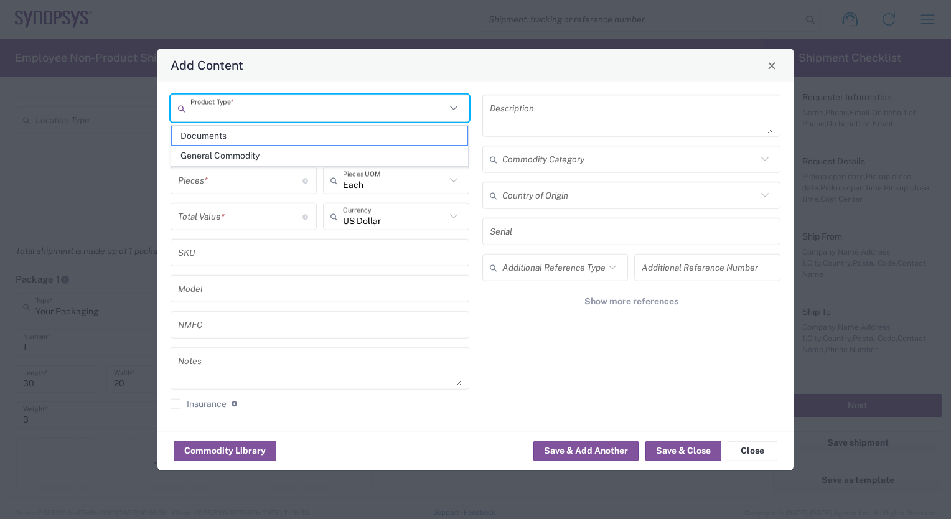
click at [235, 110] on input "text" at bounding box center [317, 108] width 255 height 22
click at [238, 153] on span "General Commodity" at bounding box center [320, 155] width 296 height 19
type input "General Commodity"
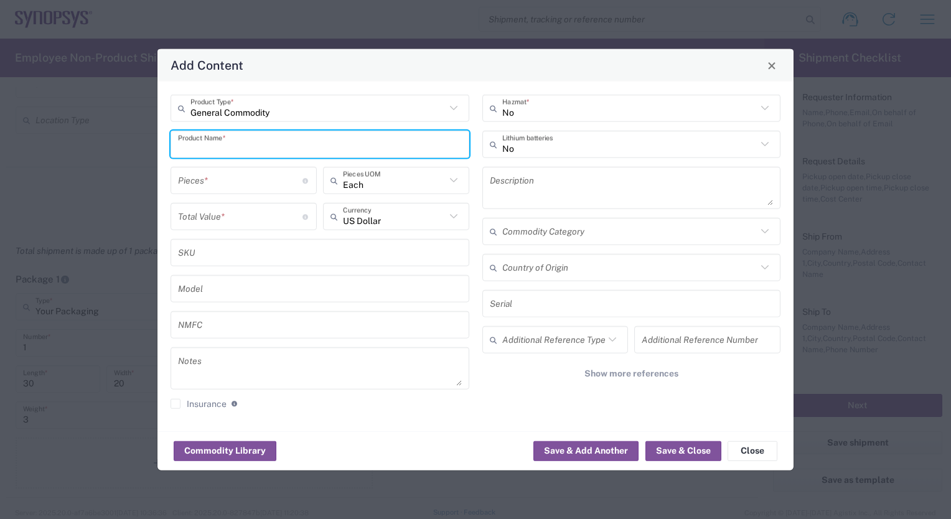
click at [194, 143] on input "text" at bounding box center [320, 144] width 284 height 22
paste input "Dell Pro 16 Plus"
type input "Dell Pro 16 Plus"
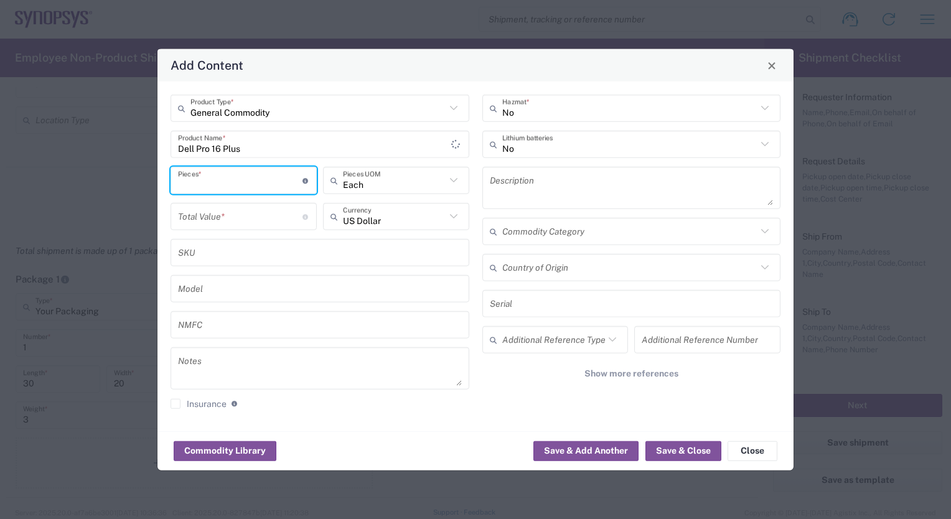
click at [205, 179] on input "number" at bounding box center [240, 180] width 124 height 22
type input "1"
click at [453, 214] on icon at bounding box center [454, 217] width 16 height 16
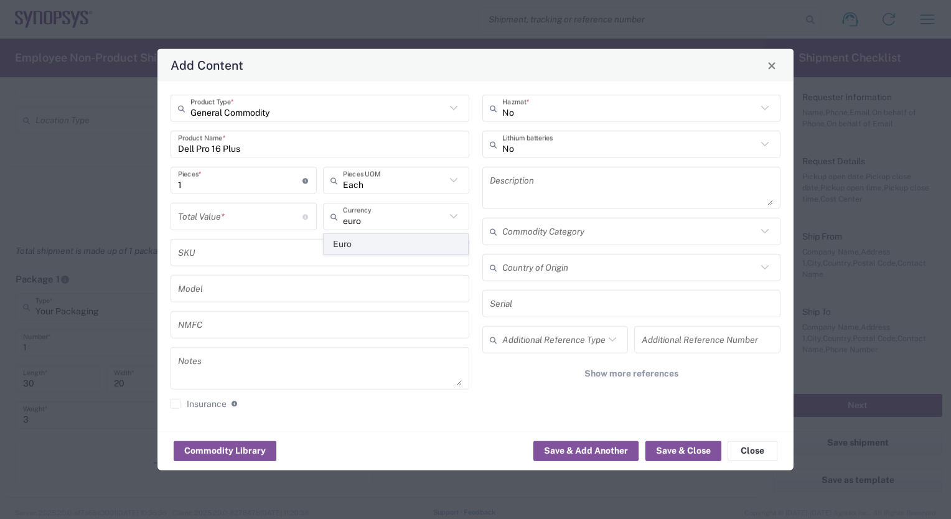
click at [361, 245] on span "Euro" at bounding box center [396, 244] width 144 height 19
type input "Euro"
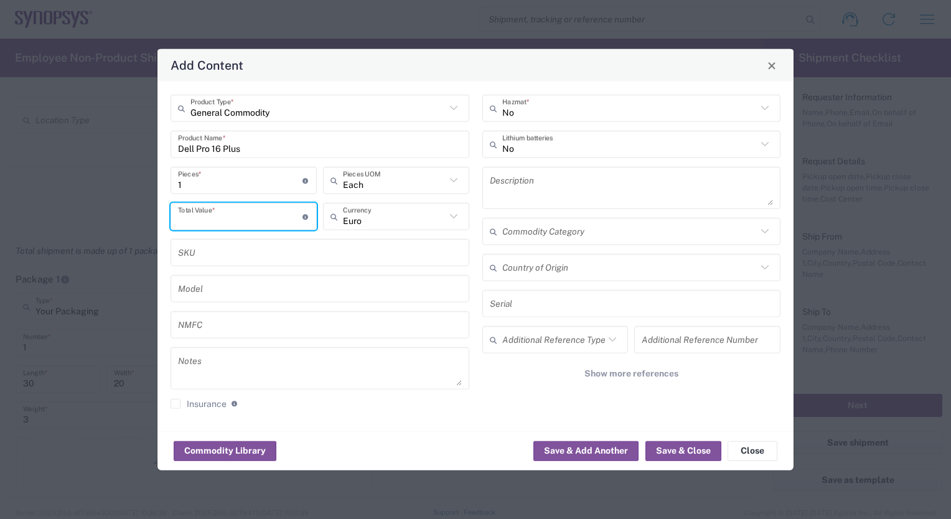
click at [207, 215] on input "number" at bounding box center [240, 216] width 124 height 22
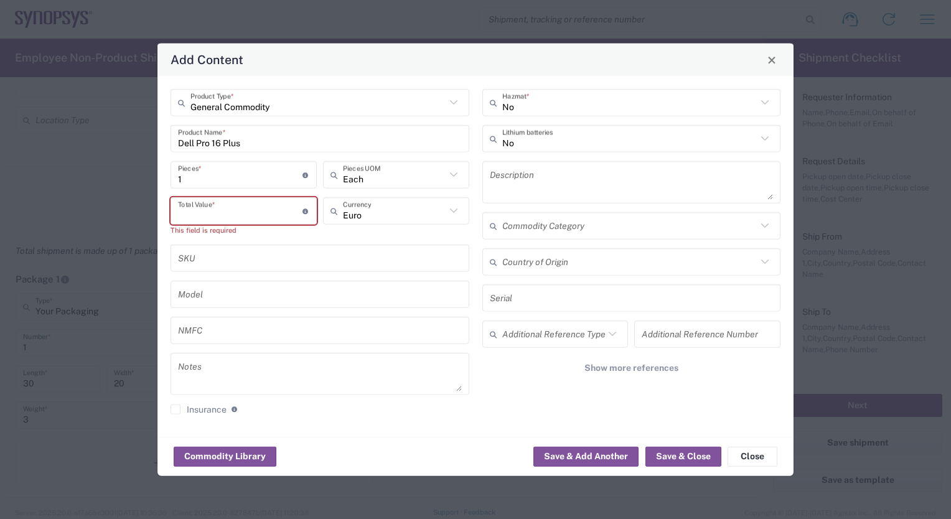
click at [192, 210] on input "number" at bounding box center [240, 211] width 124 height 22
click at [186, 209] on input "number" at bounding box center [240, 211] width 124 height 22
paste input "83913"
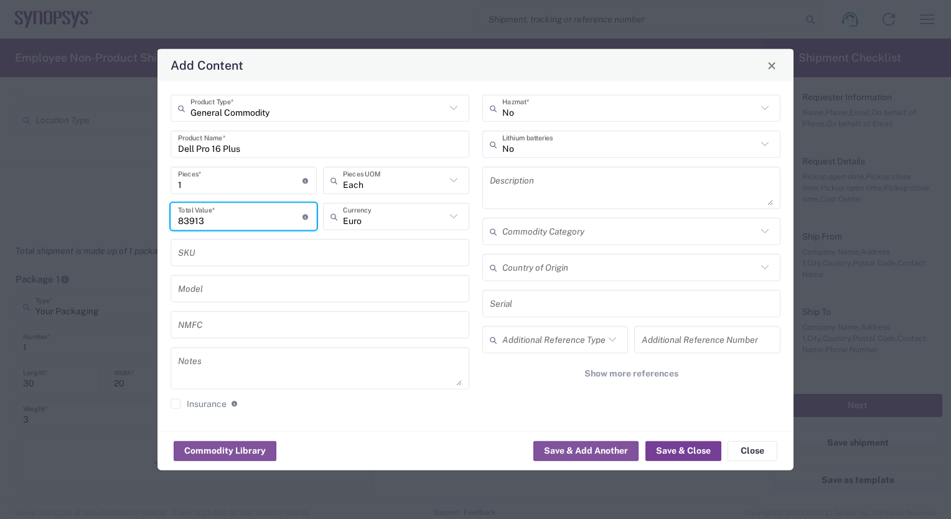
type input "83913"
click at [687, 454] on button "Save & Close" at bounding box center [684, 451] width 76 height 20
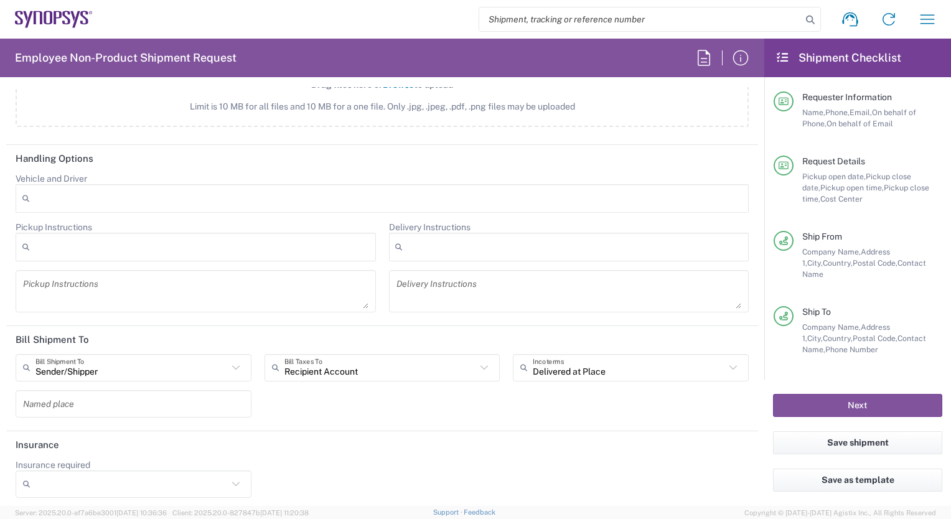
scroll to position [65, 0]
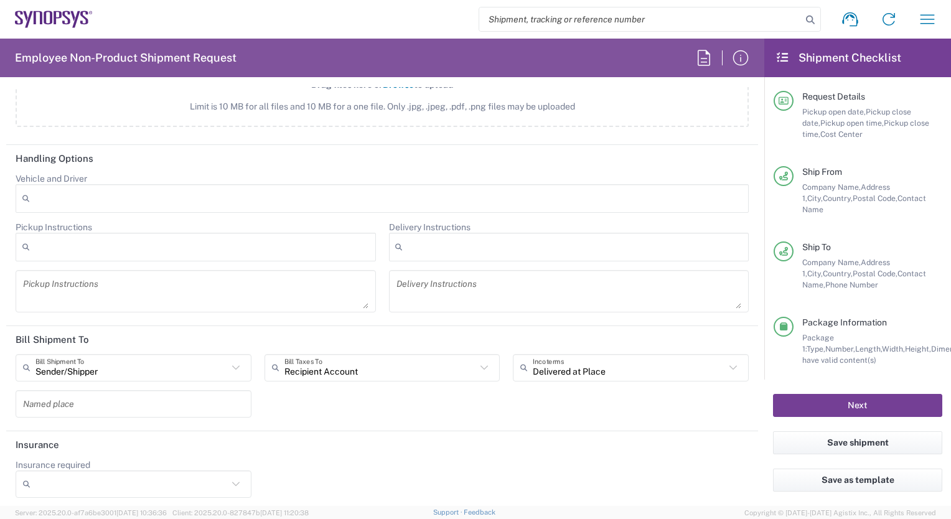
click at [856, 402] on button "Next" at bounding box center [857, 405] width 169 height 23
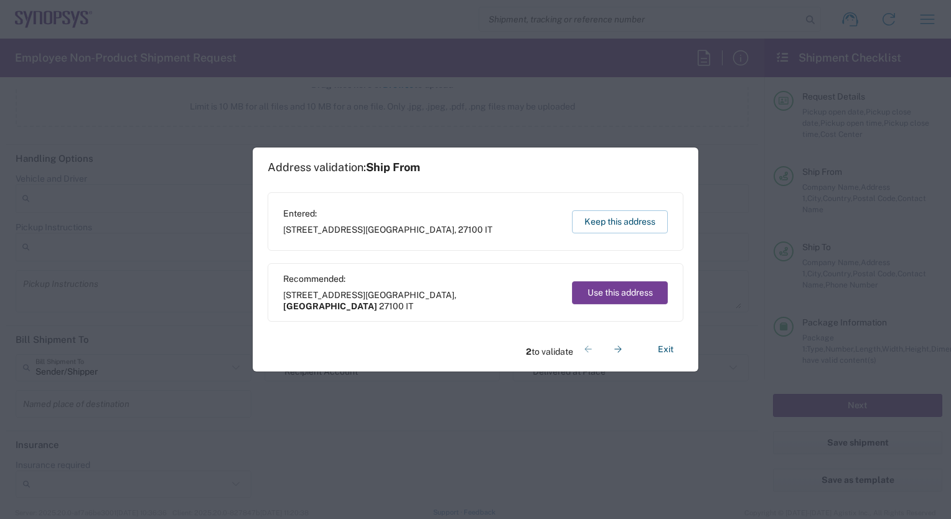
click at [615, 295] on button "Use this address" at bounding box center [620, 292] width 96 height 23
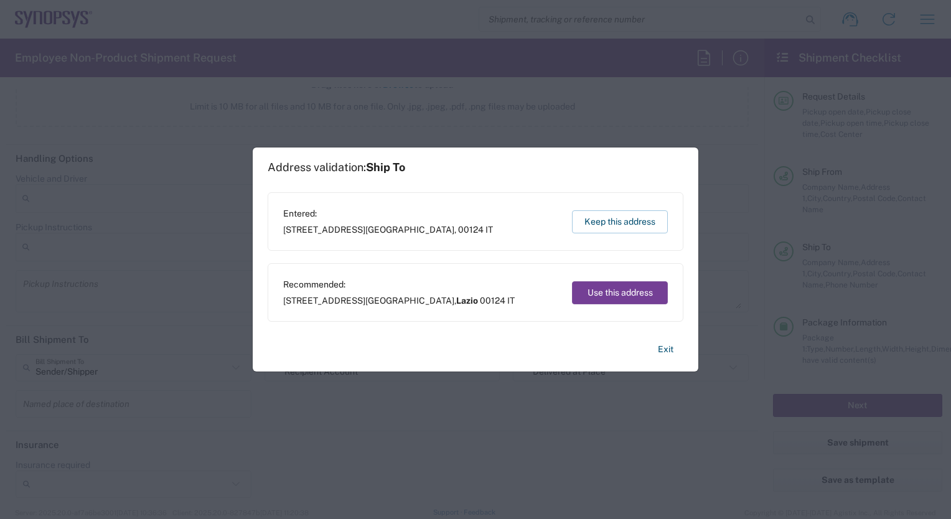
click at [615, 295] on button "Use this address" at bounding box center [620, 292] width 96 height 23
type input "Lombardia"
type input "Lazio"
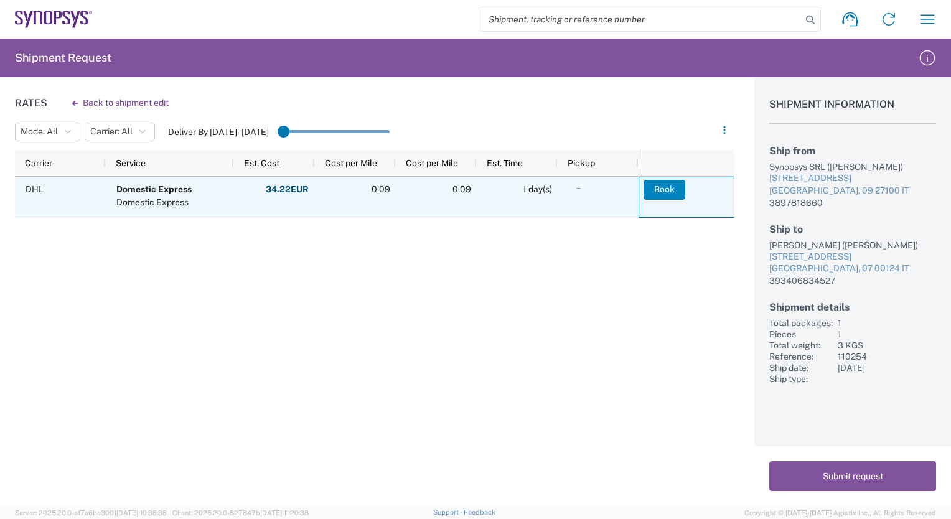
click at [669, 191] on button "Book" at bounding box center [665, 190] width 42 height 20
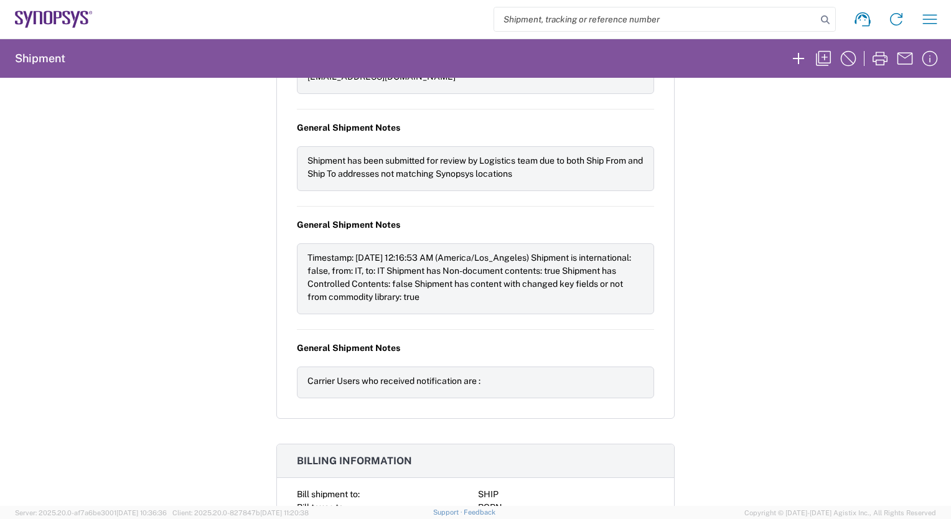
scroll to position [1531, 0]
